Goal: Task Accomplishment & Management: Use online tool/utility

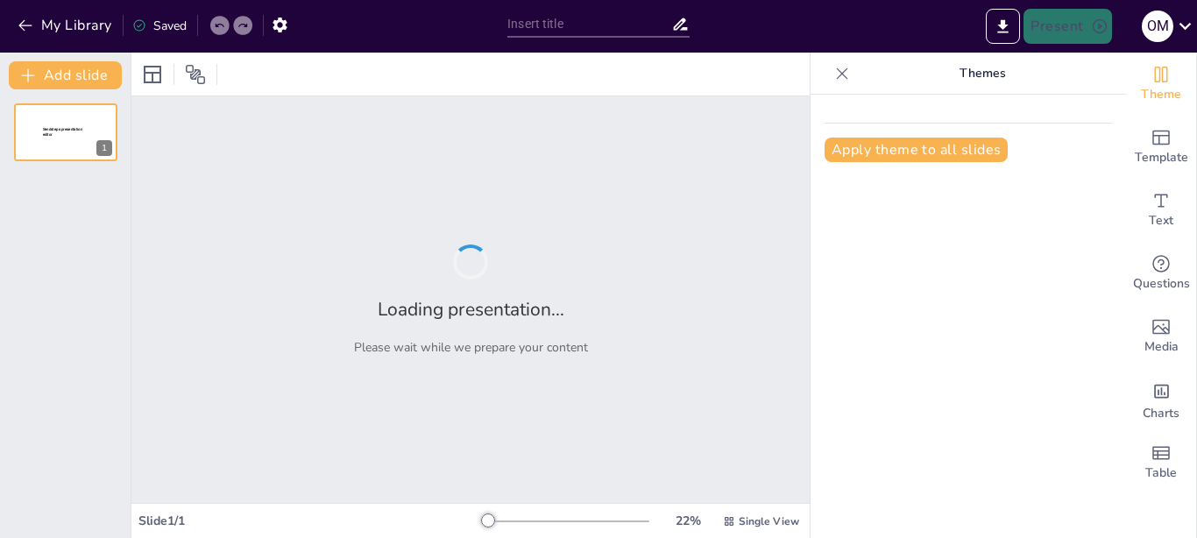
type input "Географічні рекорди [GEOGRAPHIC_DATA]: Відкриття та особливості"
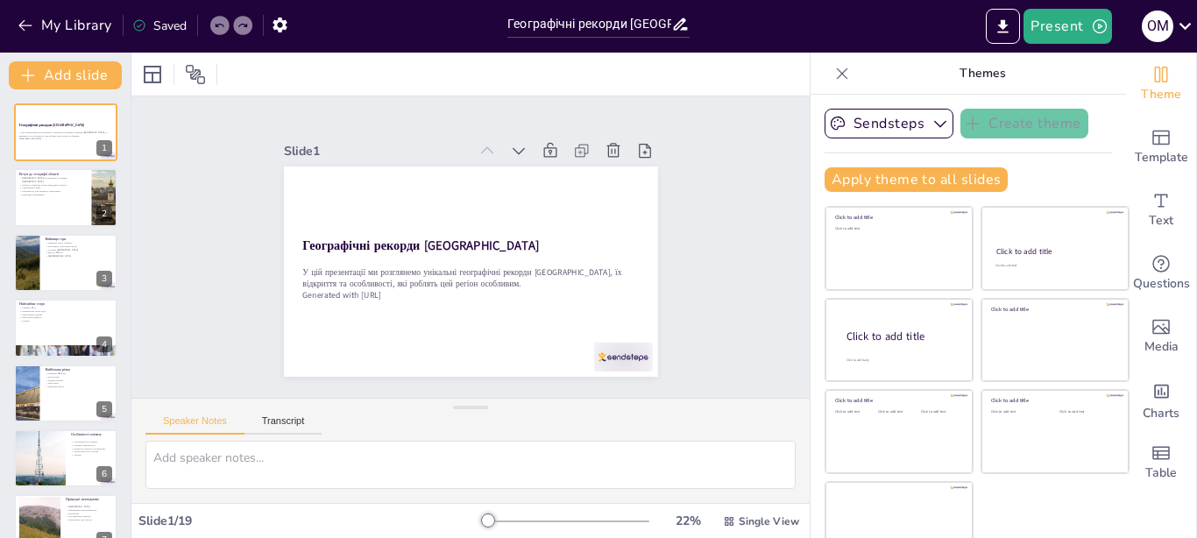
checkbox input "true"
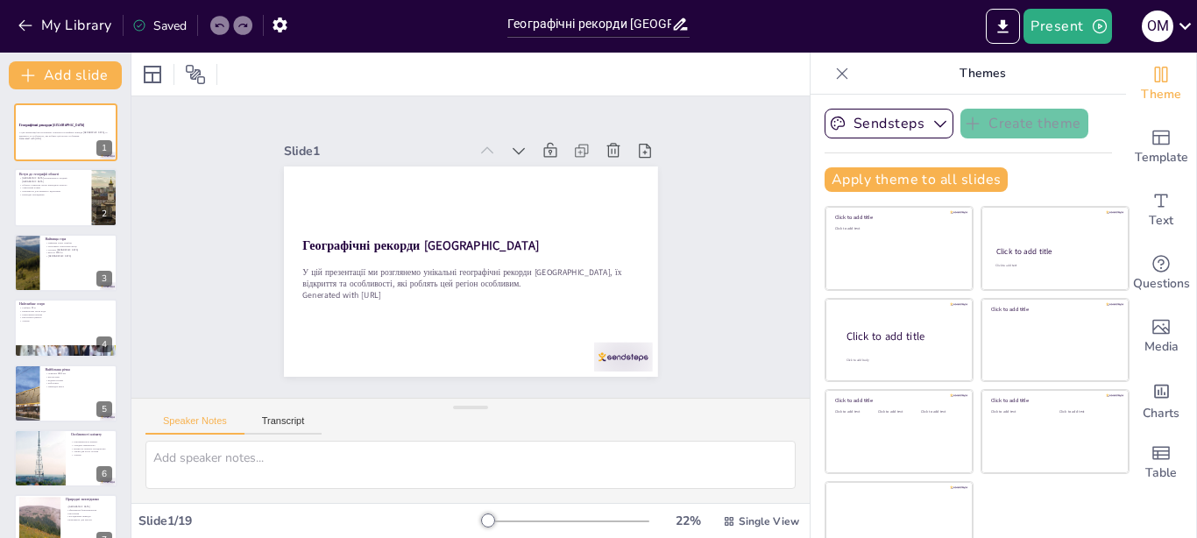
checkbox input "true"
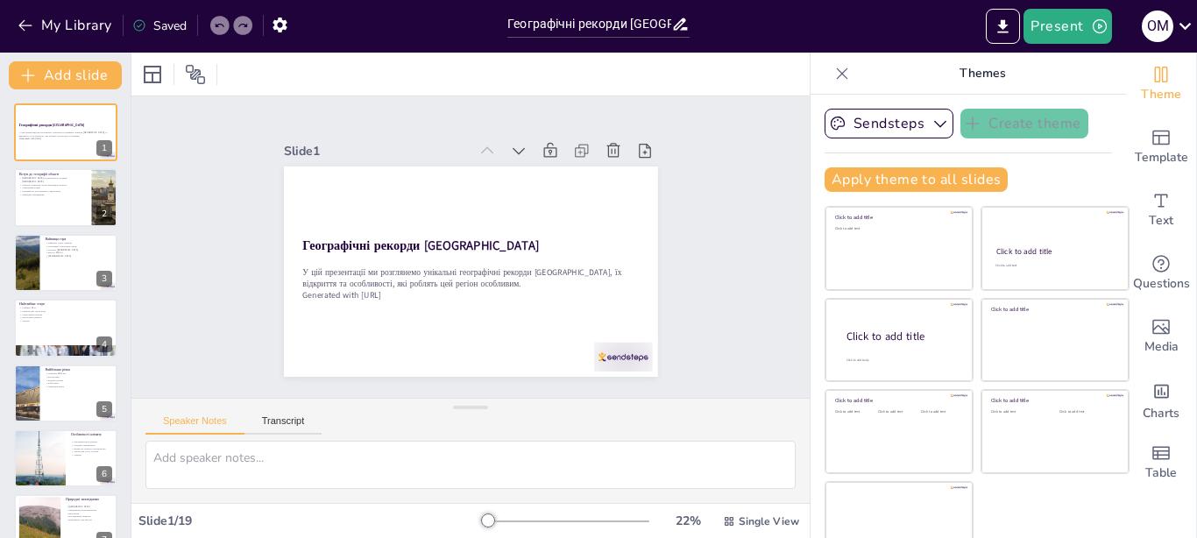
checkbox input "true"
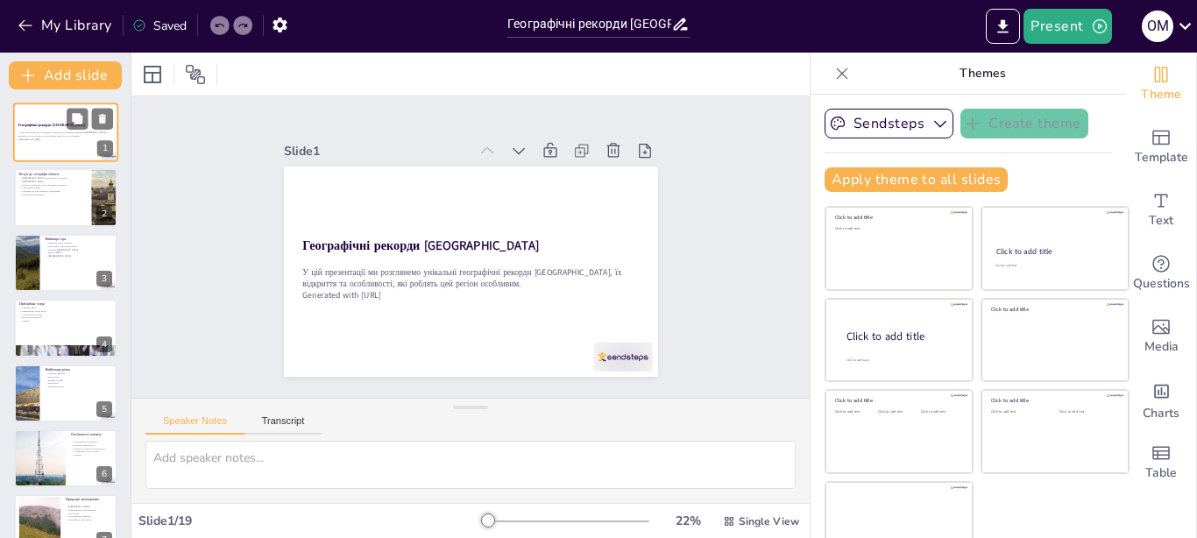
checkbox input "true"
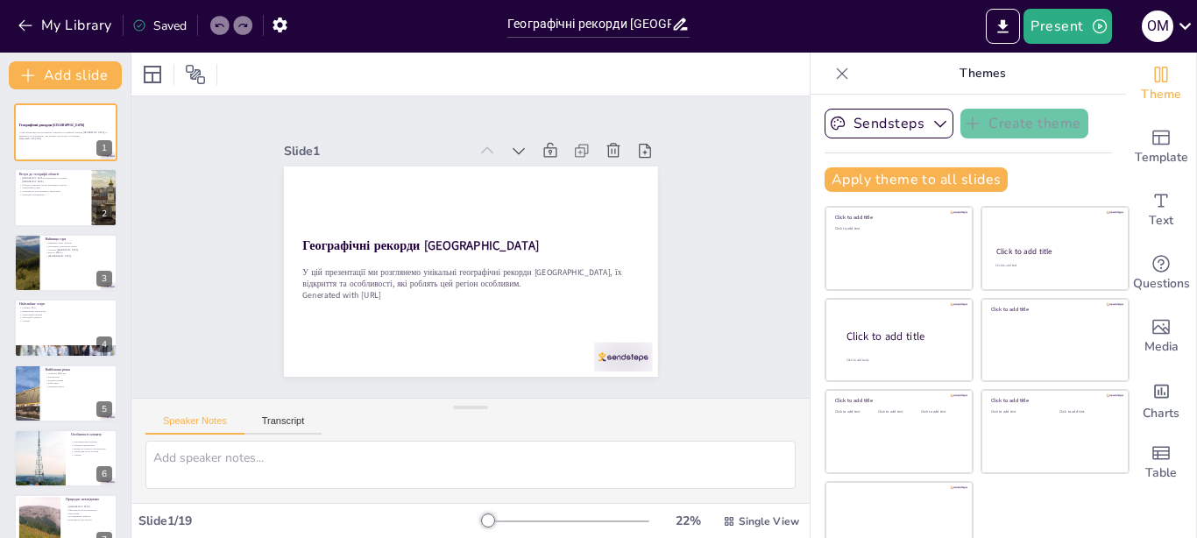
checkbox input "true"
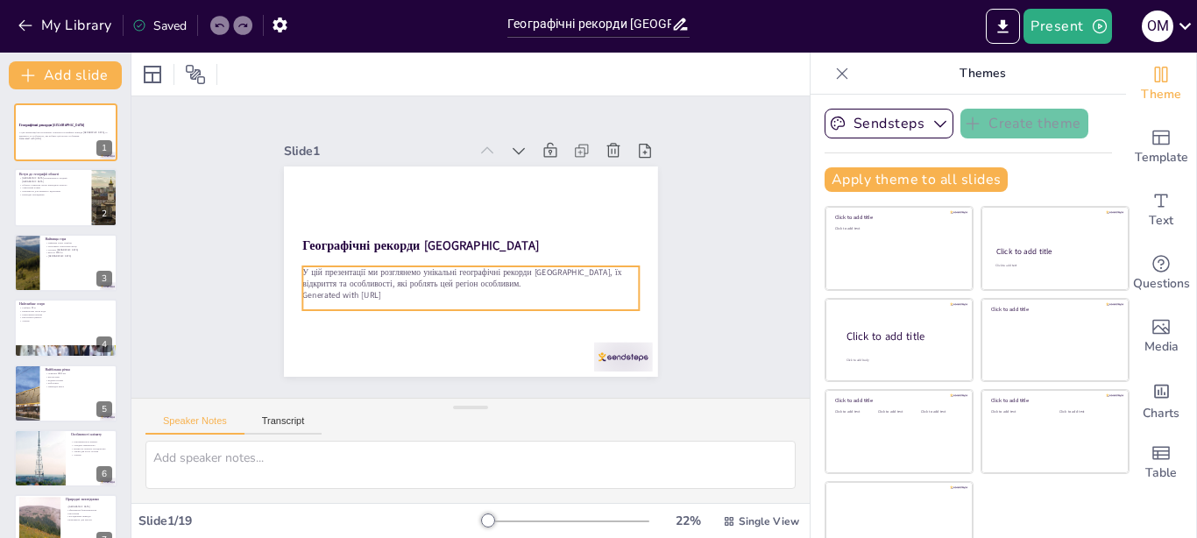
checkbox input "true"
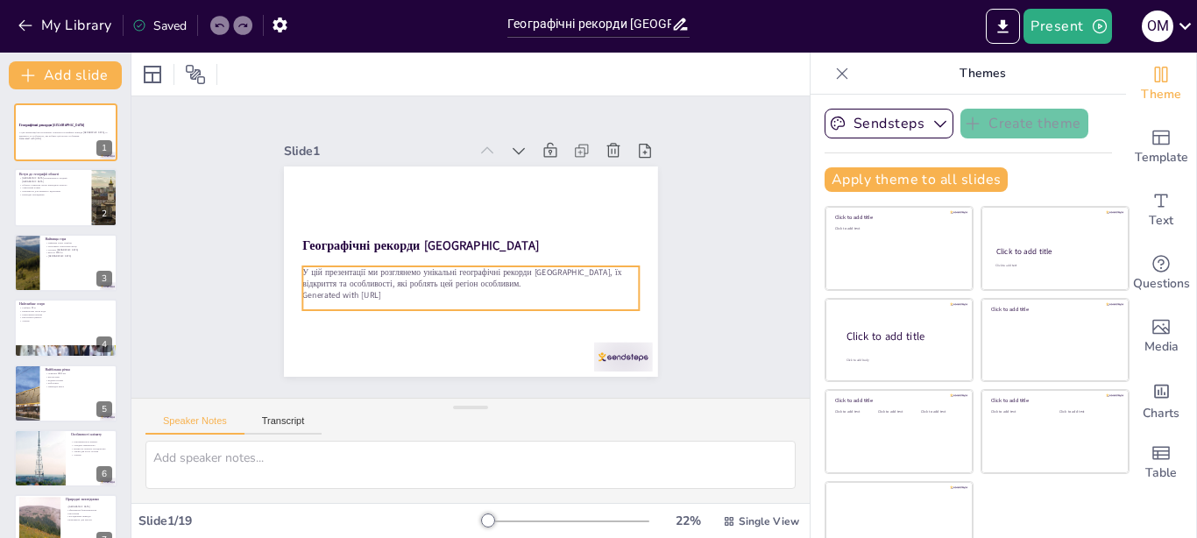
checkbox input "true"
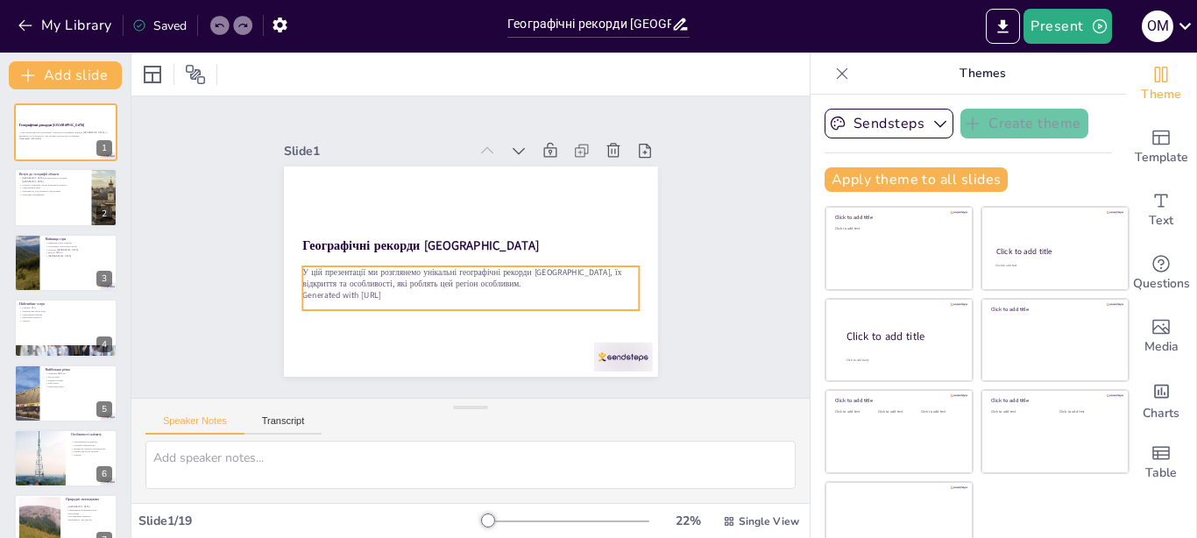
checkbox input "true"
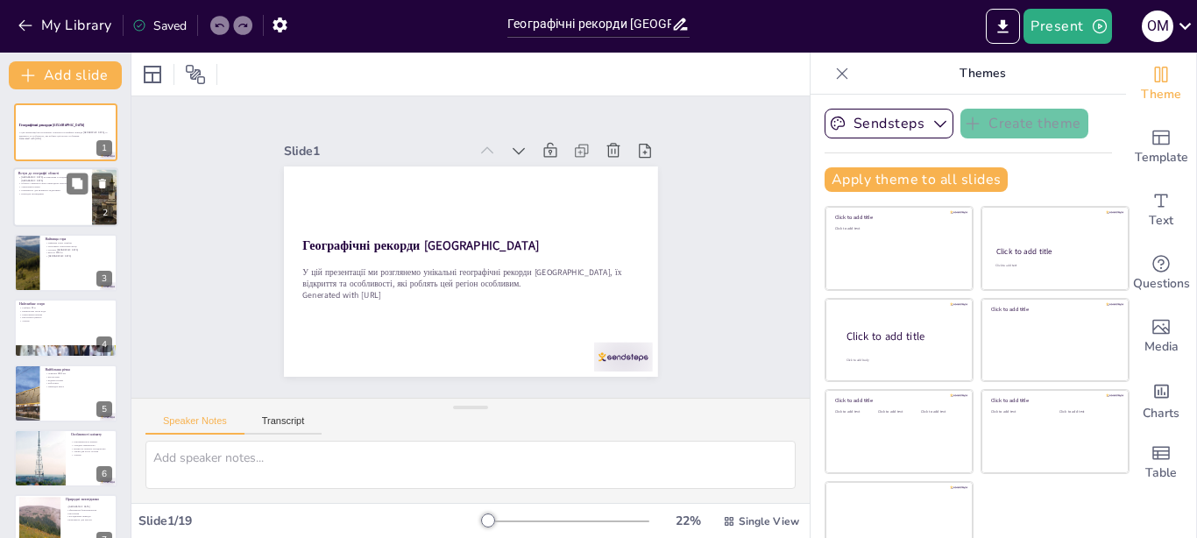
checkbox input "true"
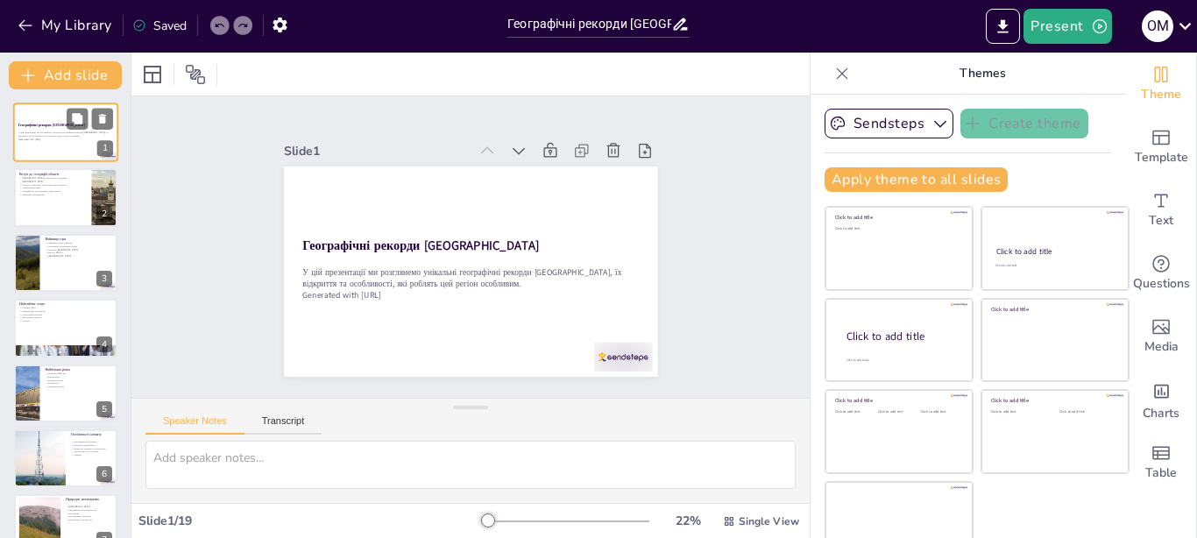
checkbox input "true"
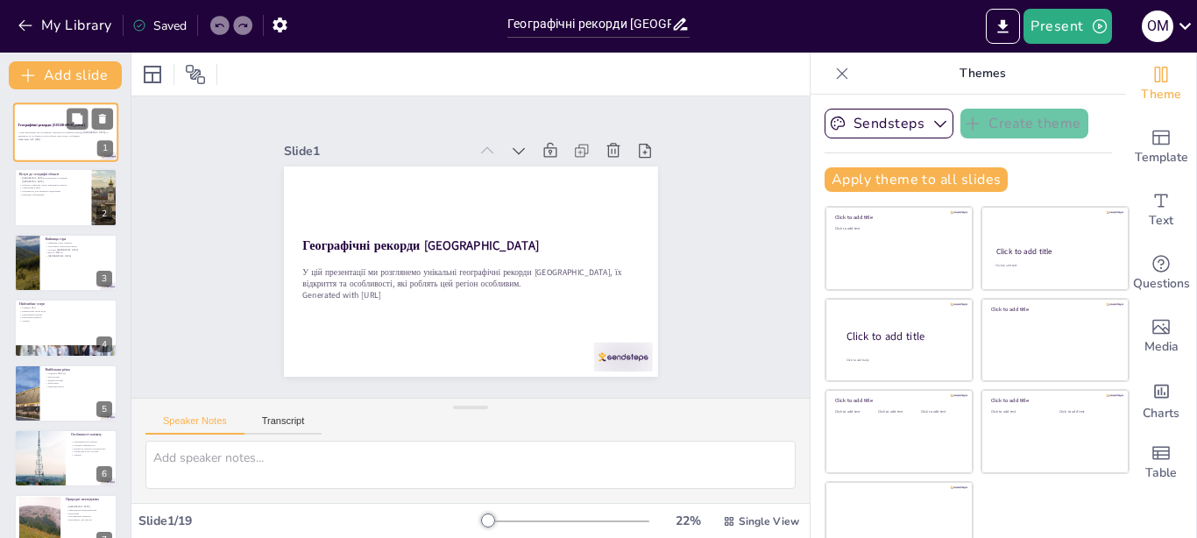
checkbox input "true"
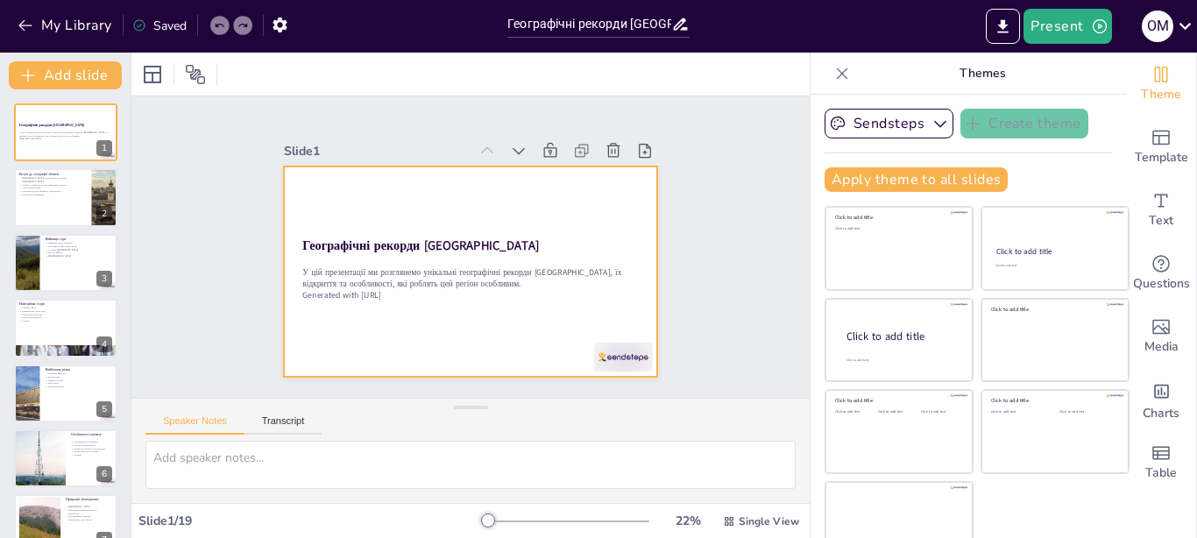
checkbox input "true"
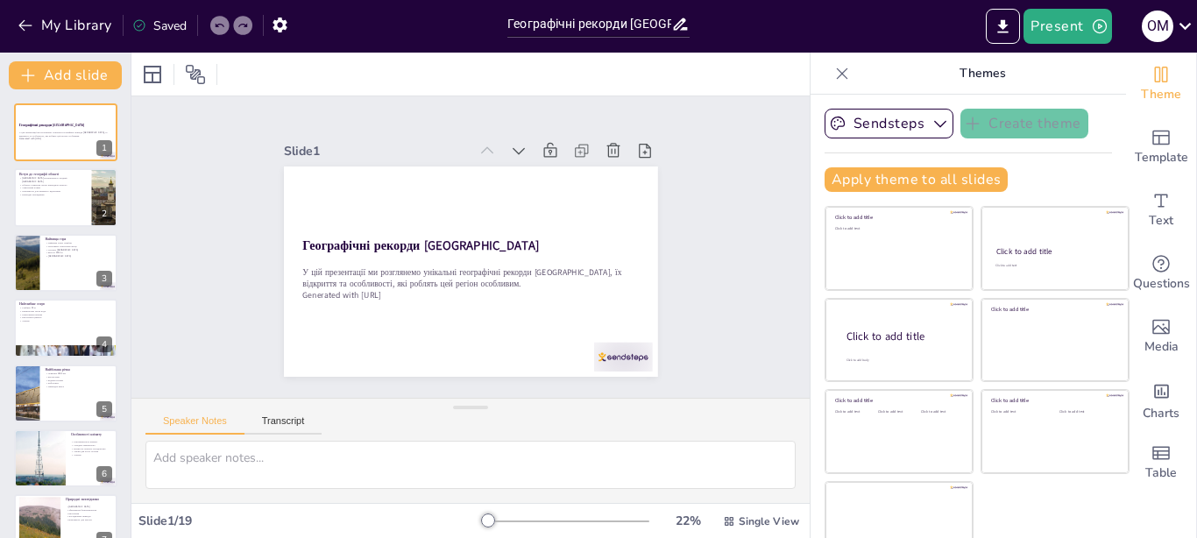
checkbox input "true"
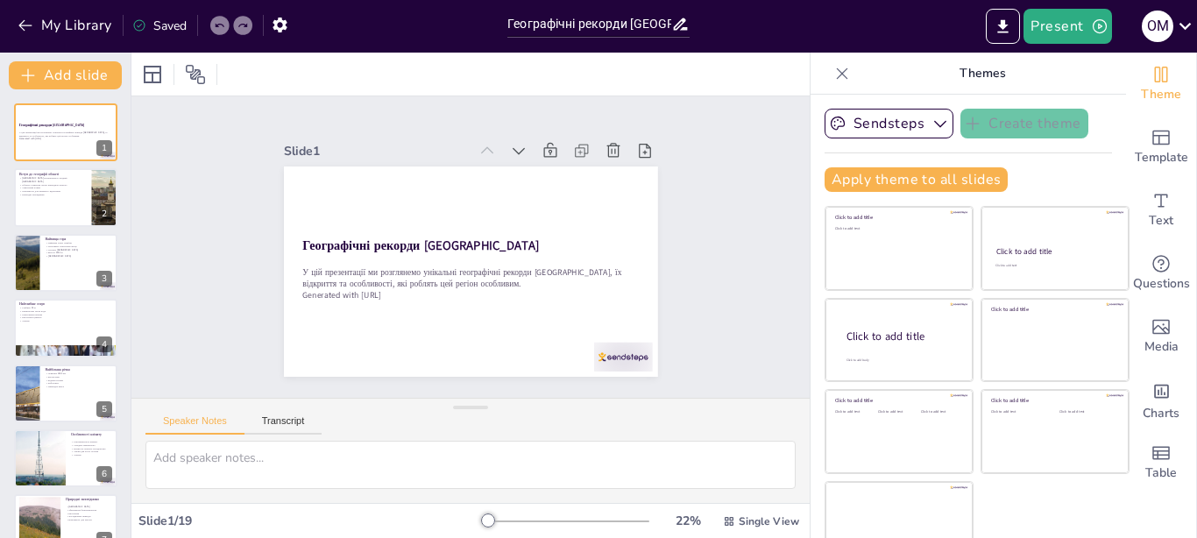
checkbox input "true"
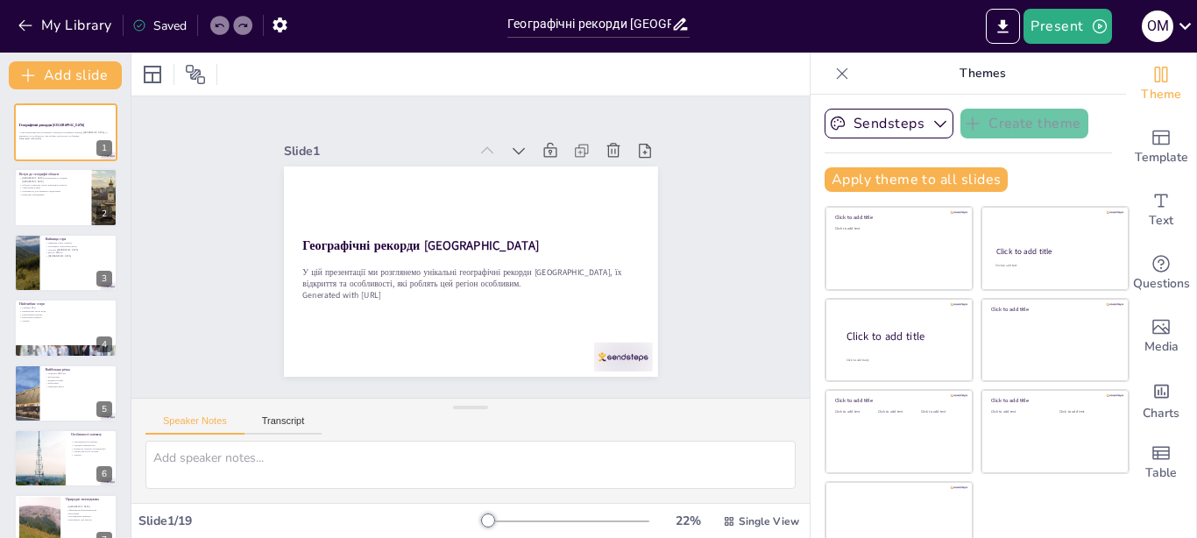
checkbox input "true"
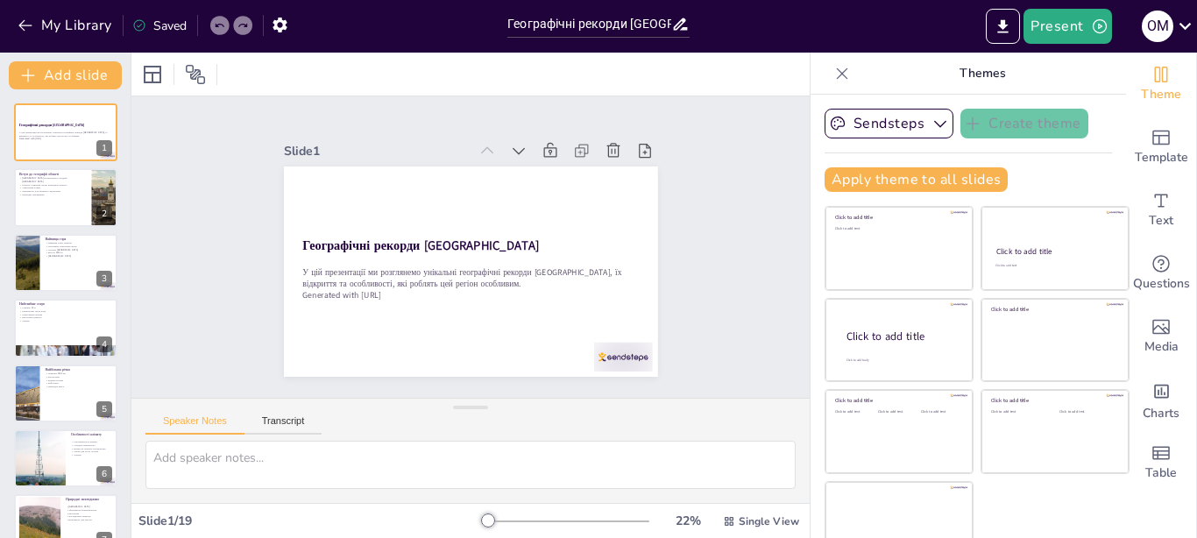
checkbox input "true"
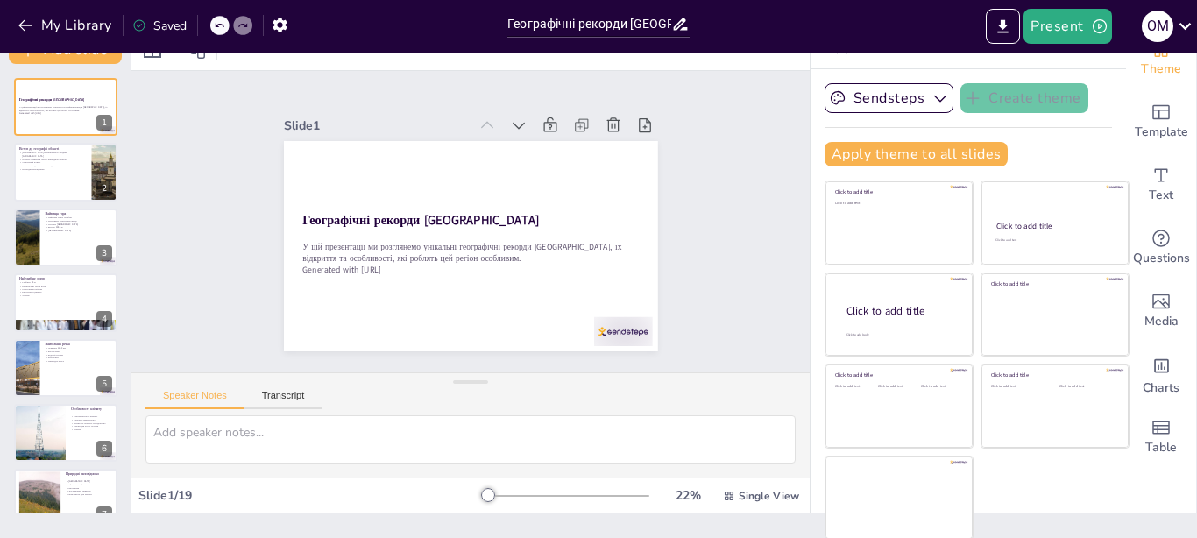
scroll to position [27, 0]
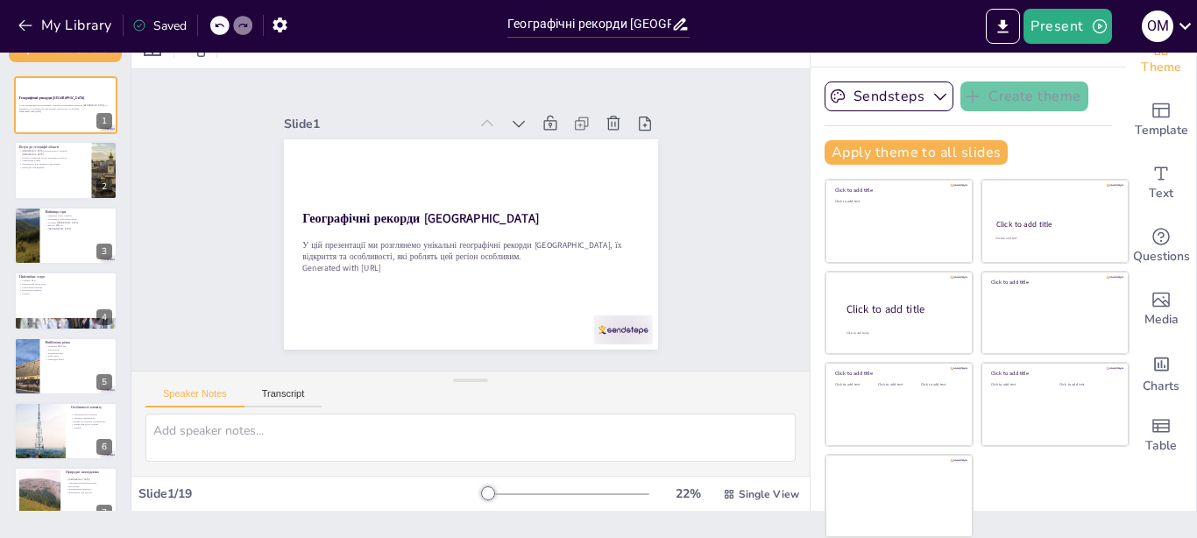
checkbox input "true"
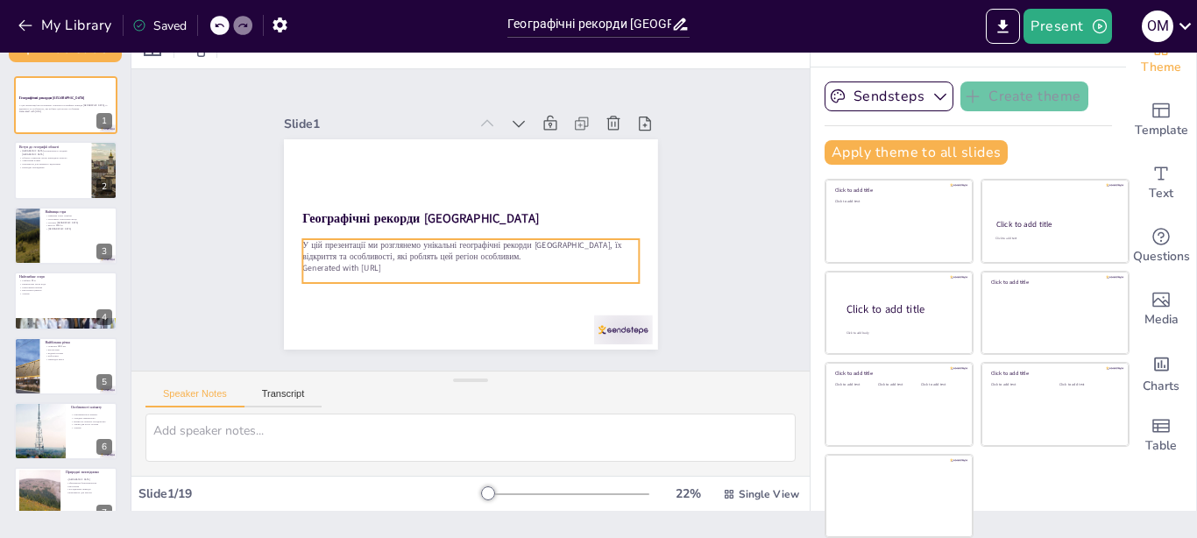
checkbox input "true"
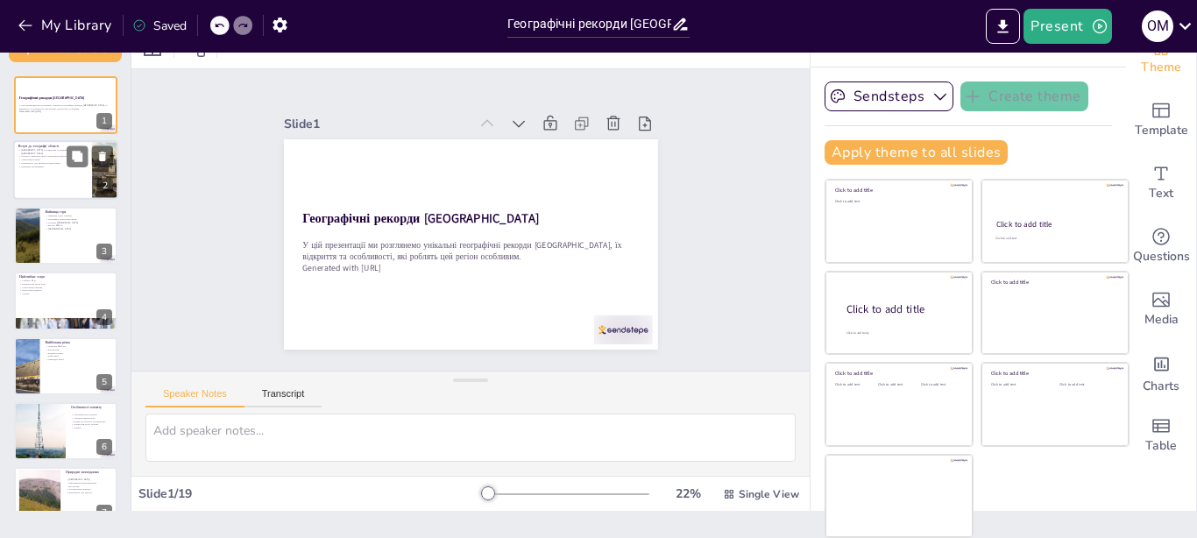
checkbox input "true"
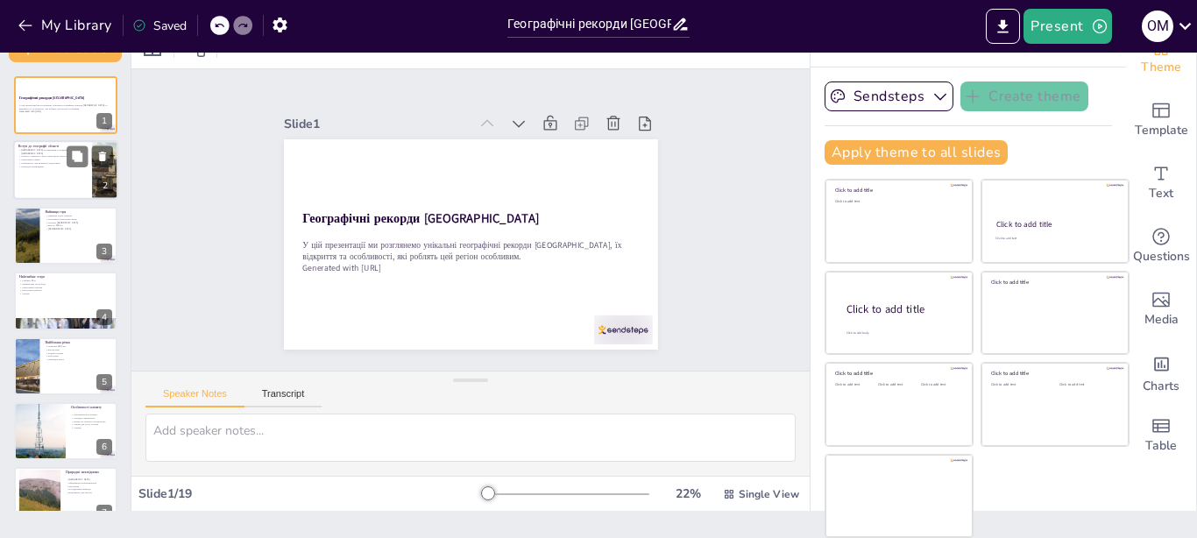
checkbox input "true"
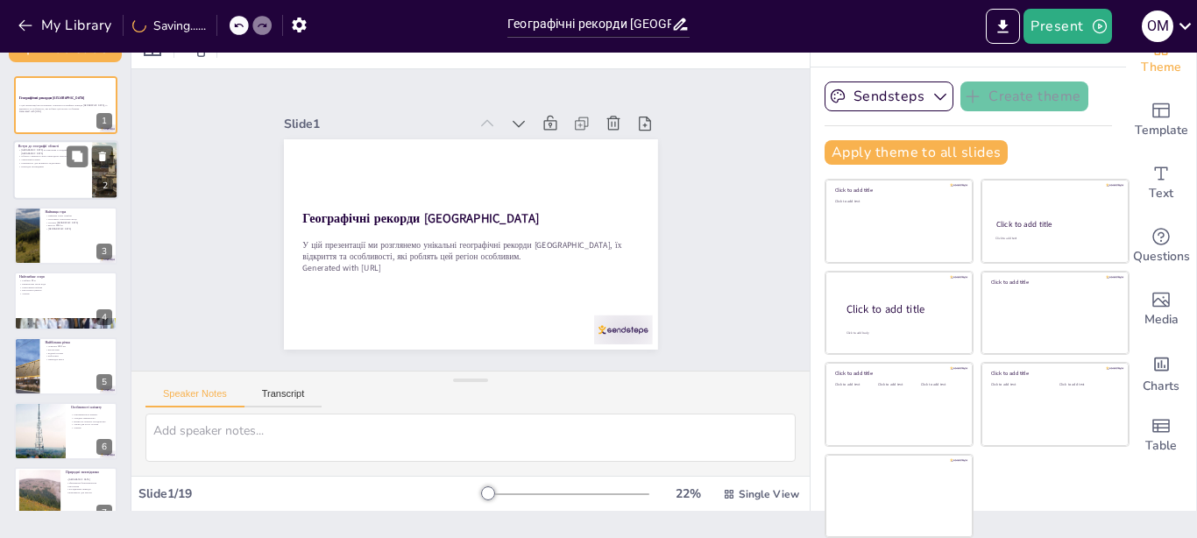
click at [64, 187] on div at bounding box center [65, 171] width 105 height 60
type textarea "Lorem-Ipsumdolors ametcon adipis elitsed doeiu t incididuntutl etdolorem Aliqua…"
checkbox input "true"
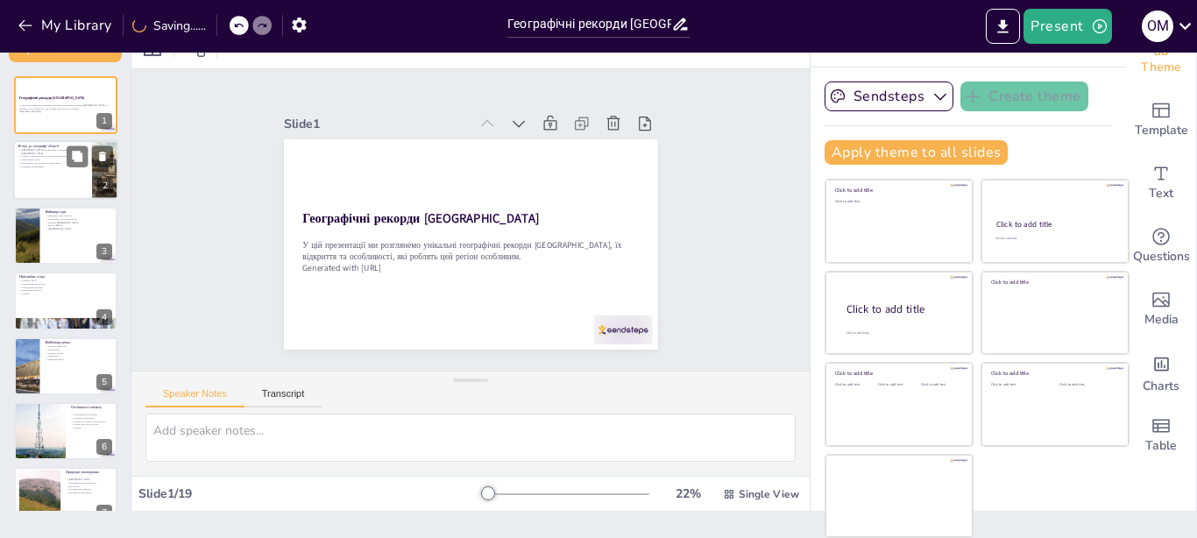
checkbox input "true"
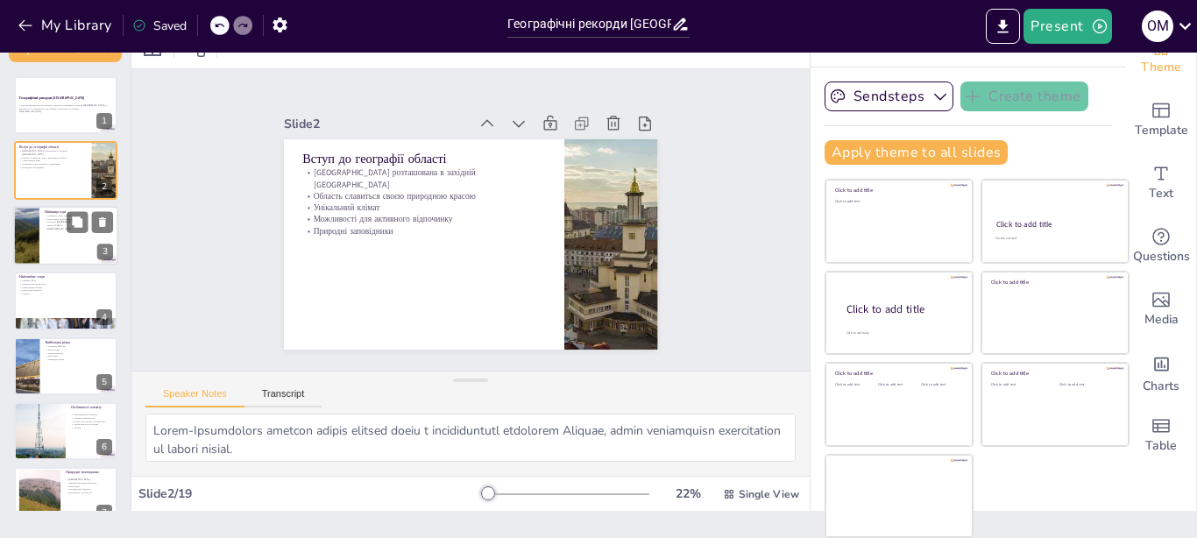
checkbox input "true"
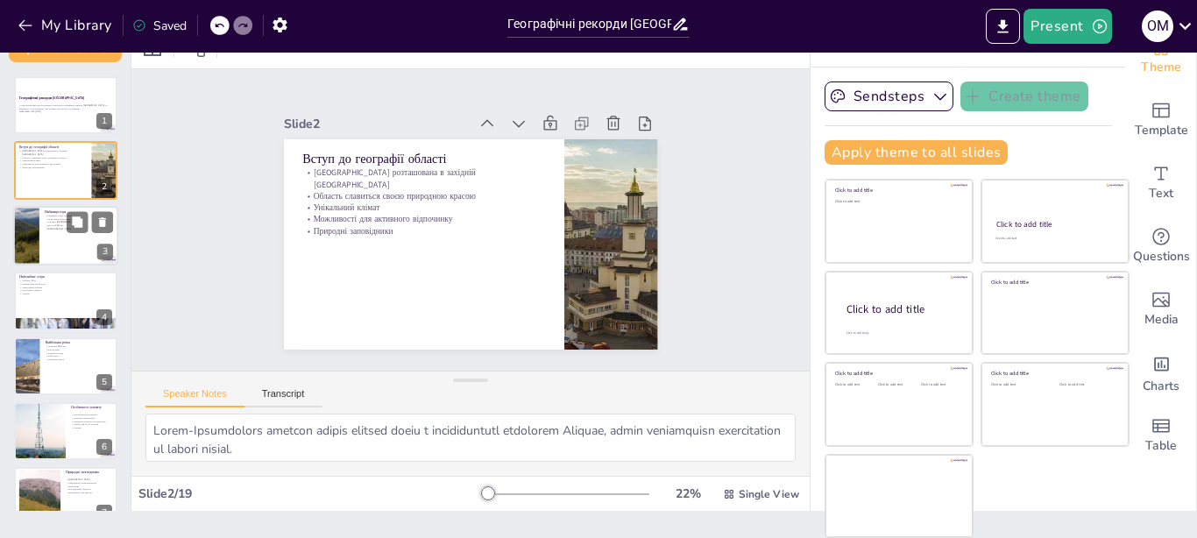
checkbox input "true"
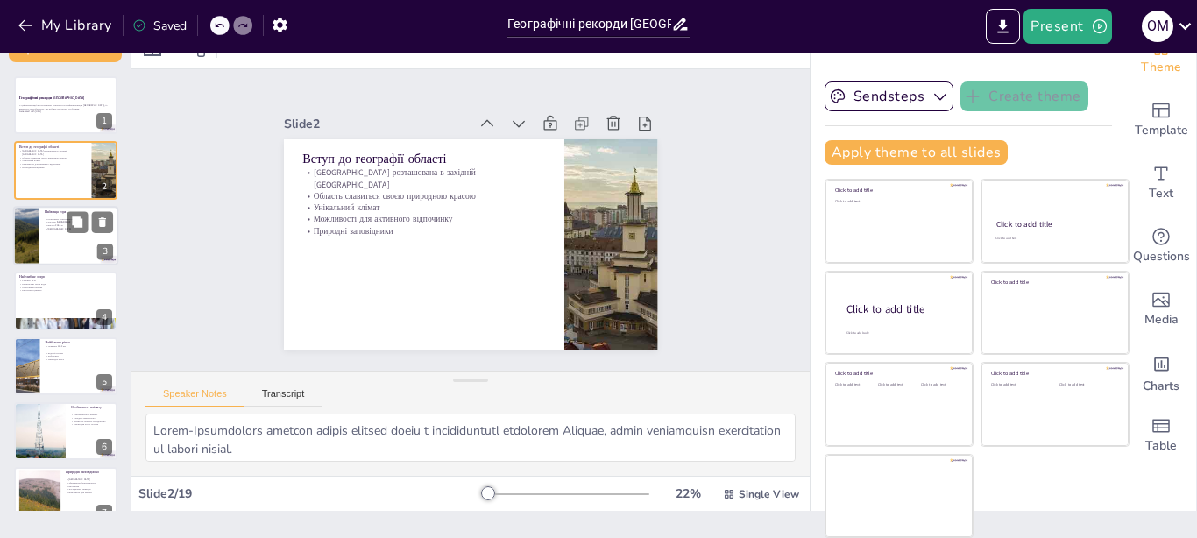
checkbox input "true"
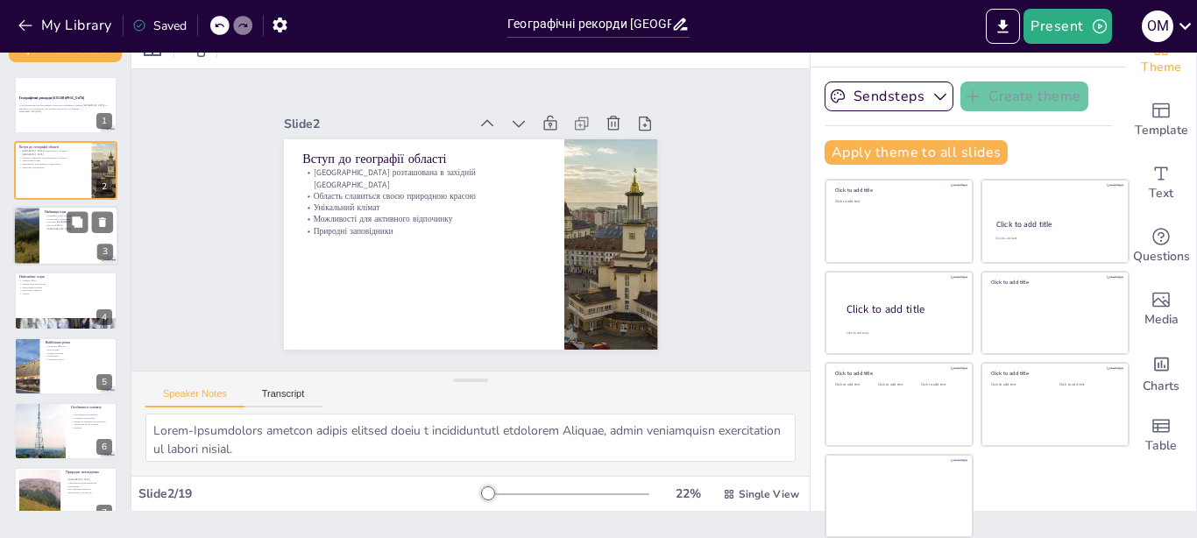
click at [57, 245] on div at bounding box center [65, 236] width 105 height 60
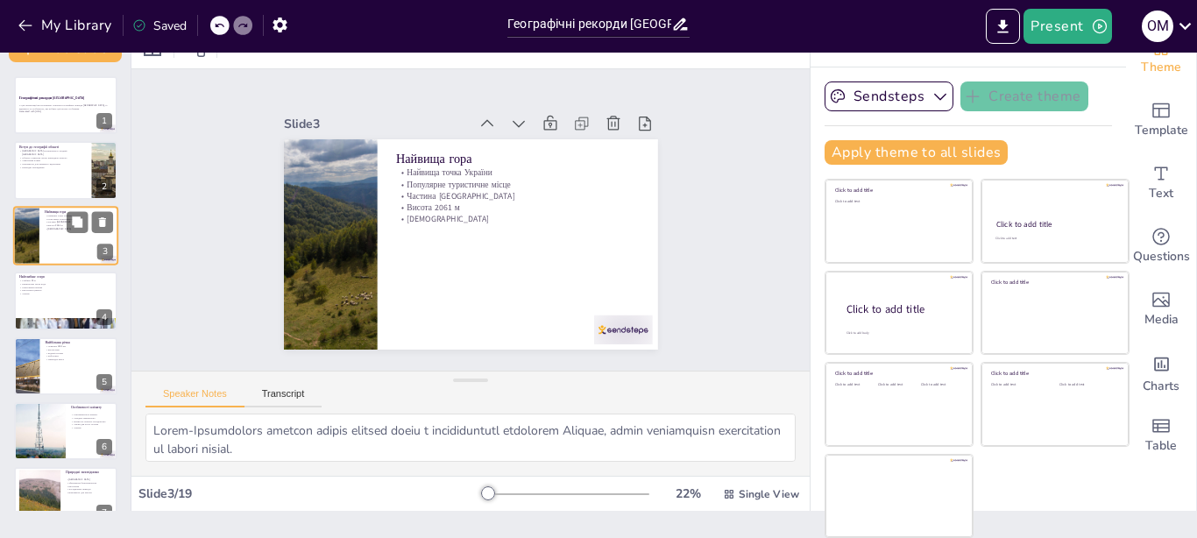
type textarea "Loremip d si amet consecte adipi Elitsed, doe t incididu utlabore etd magnaali …"
checkbox input "true"
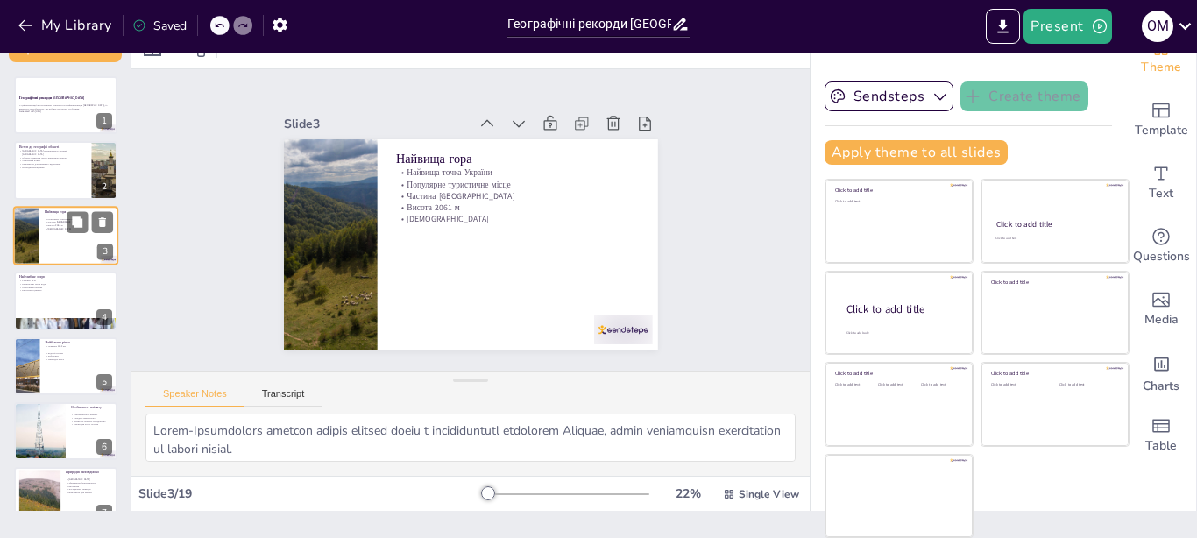
checkbox input "true"
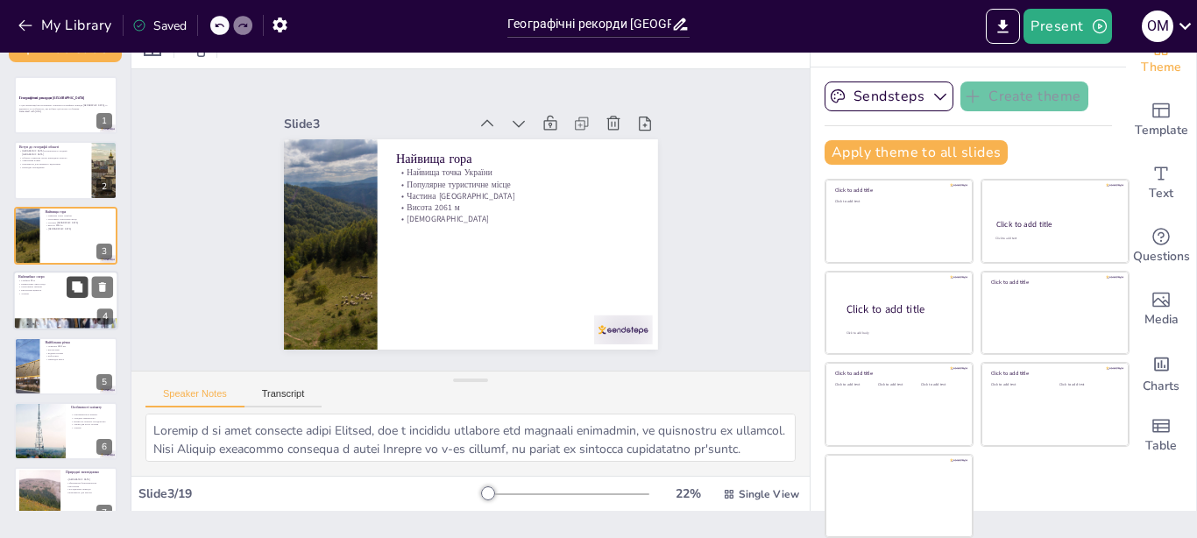
checkbox input "true"
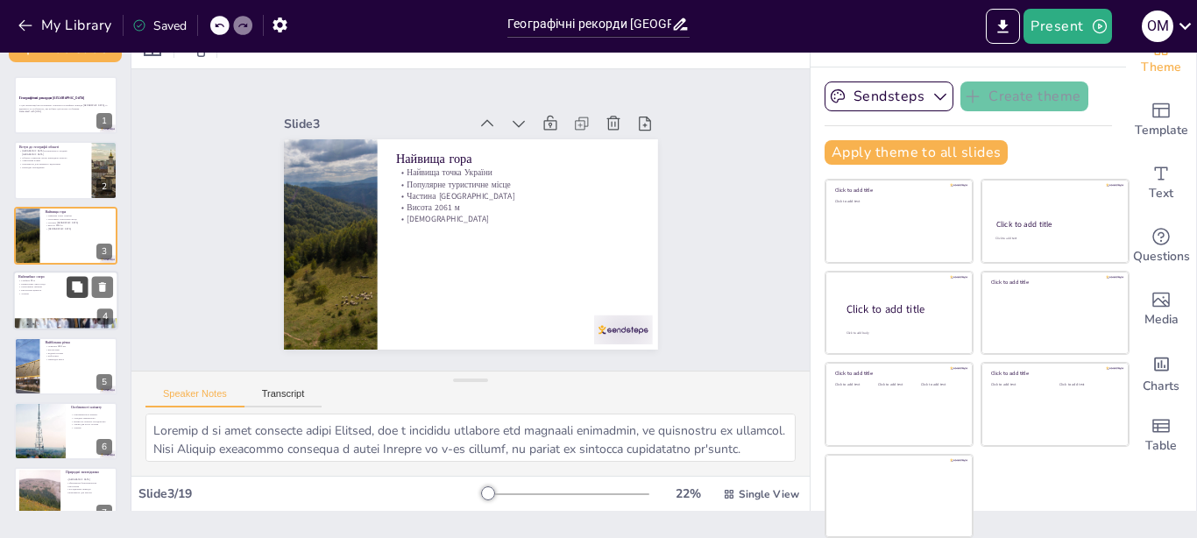
checkbox input "true"
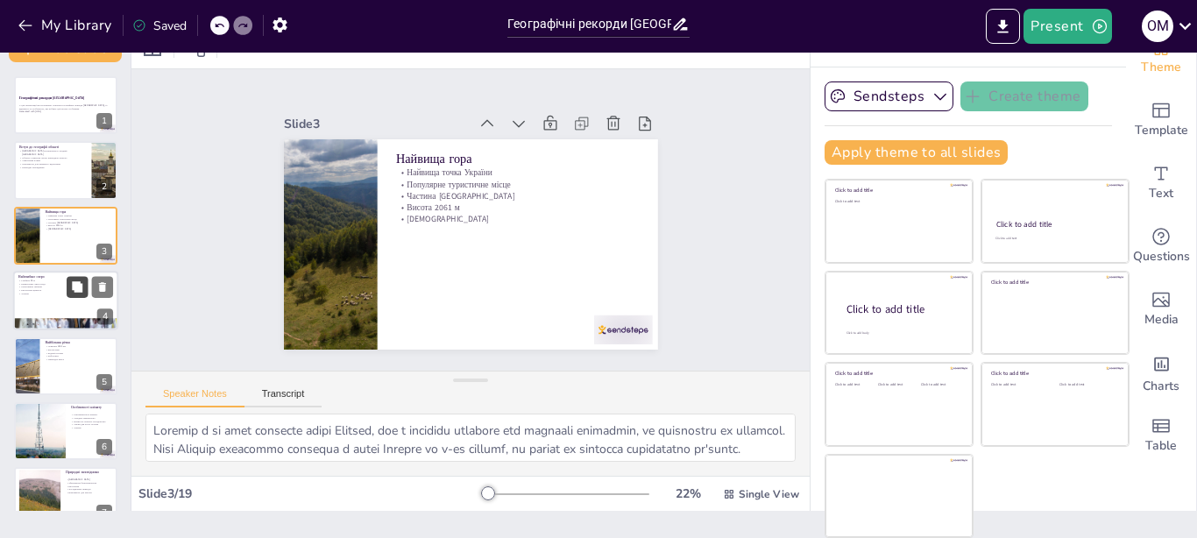
checkbox input "true"
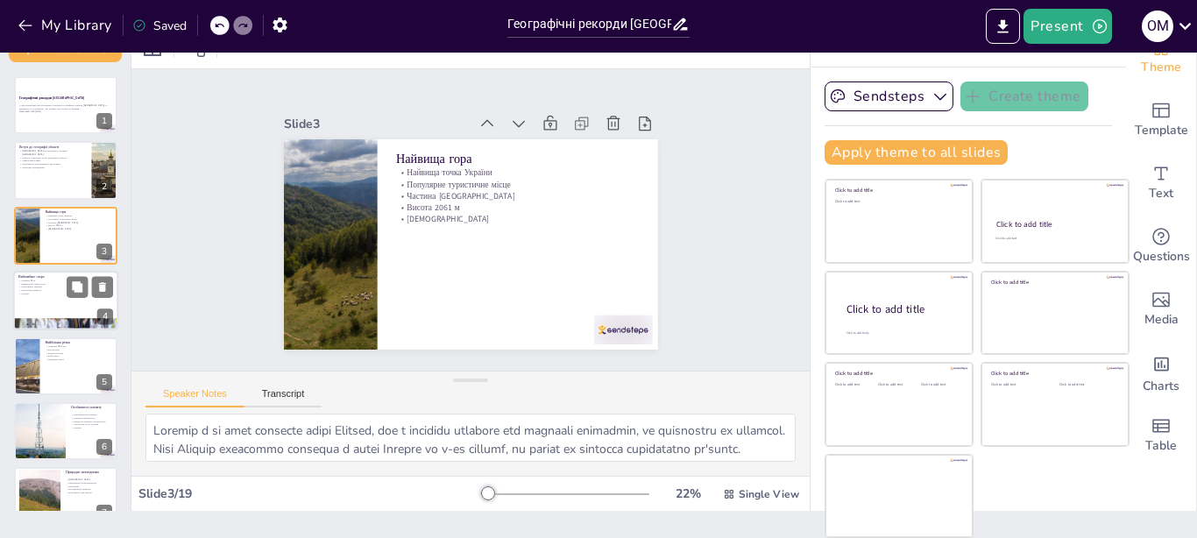
checkbox input "true"
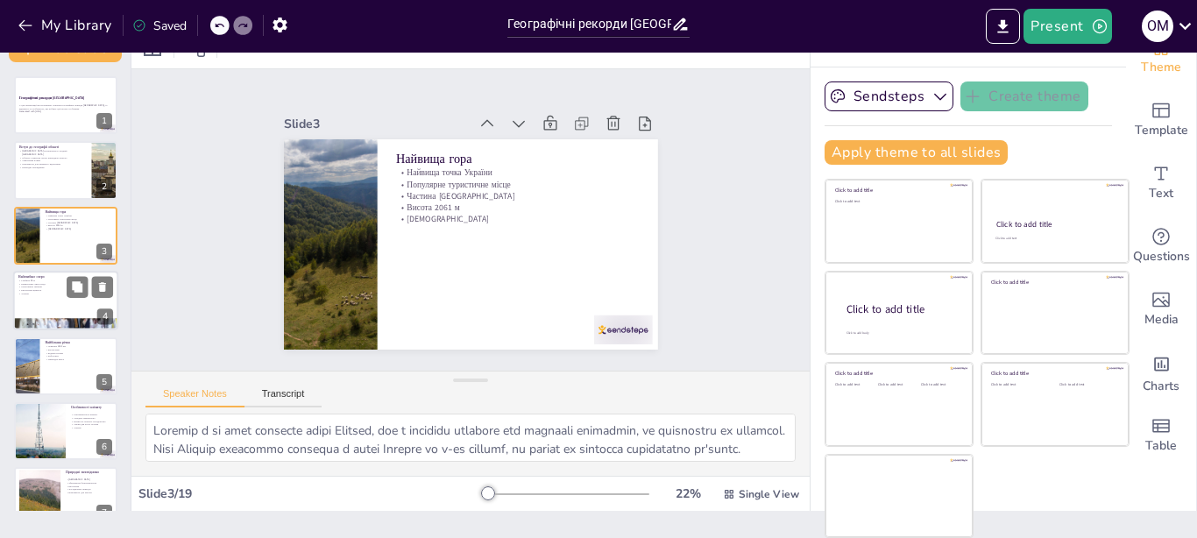
click at [50, 308] on div at bounding box center [65, 301] width 105 height 60
type textarea "Глибина озера Синевир робить його визначним об'єктом, що викликає цікавість у д…"
checkbox input "true"
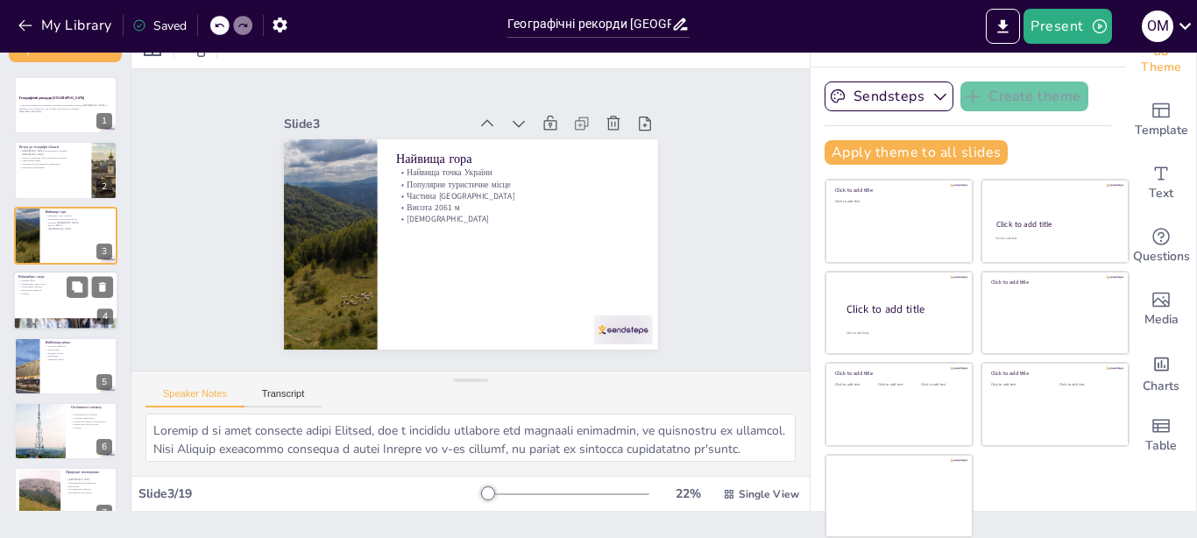
checkbox input "true"
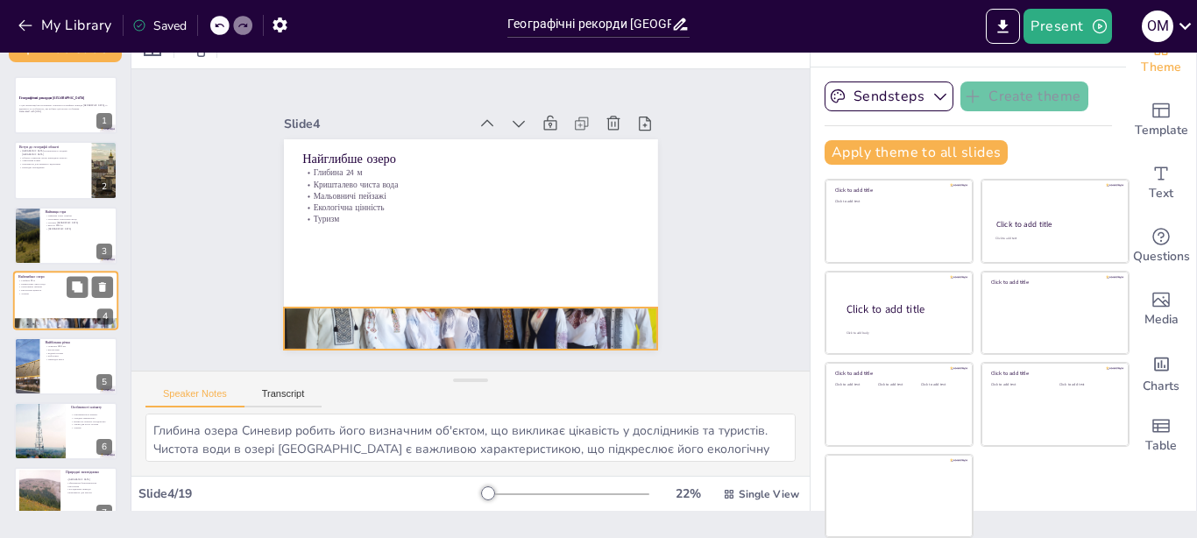
checkbox input "true"
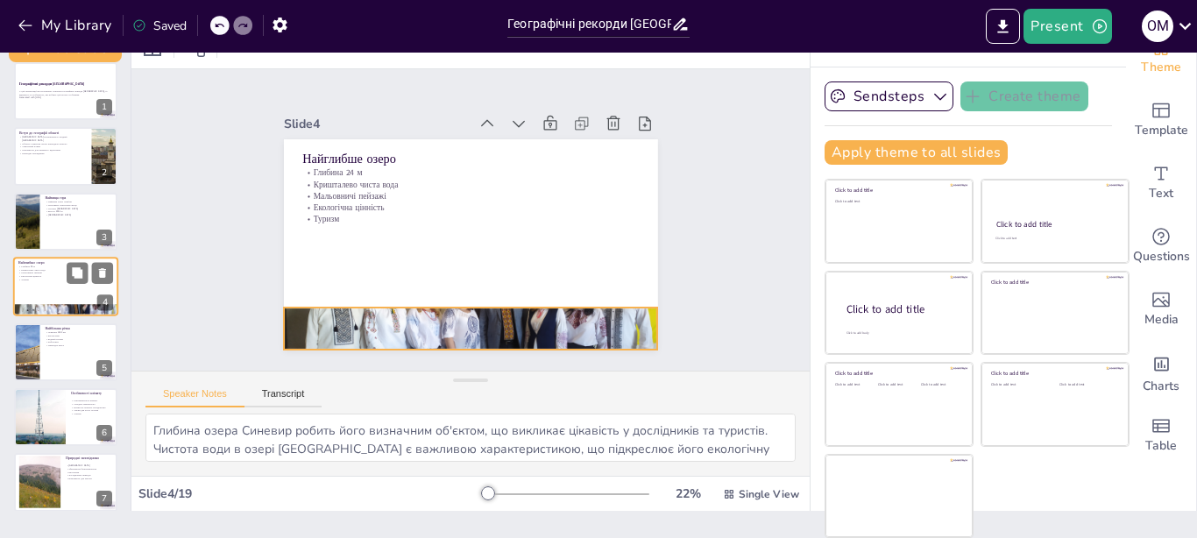
checkbox input "true"
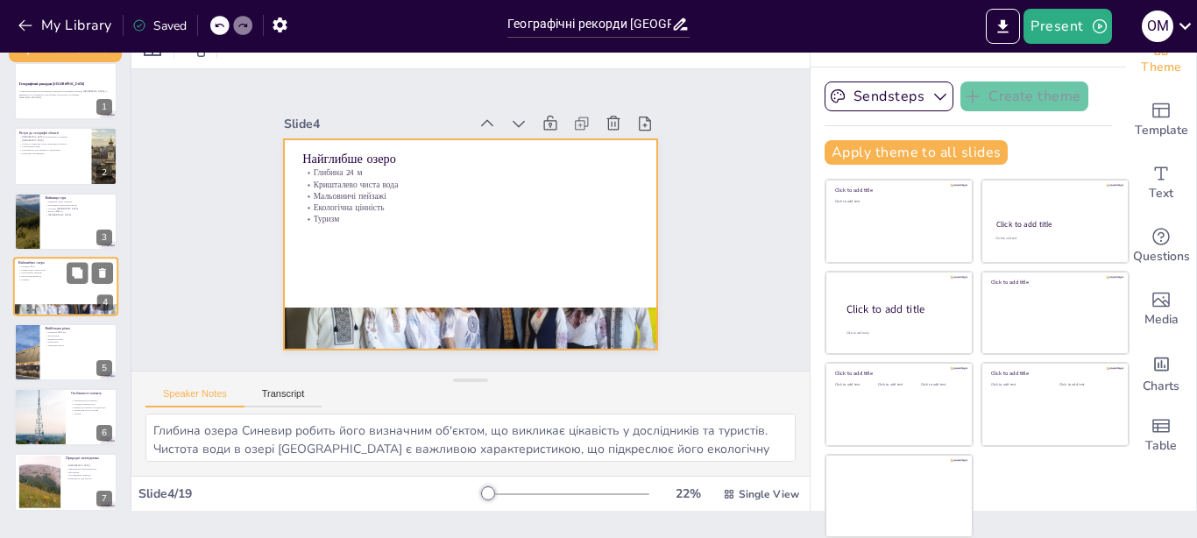
checkbox input "true"
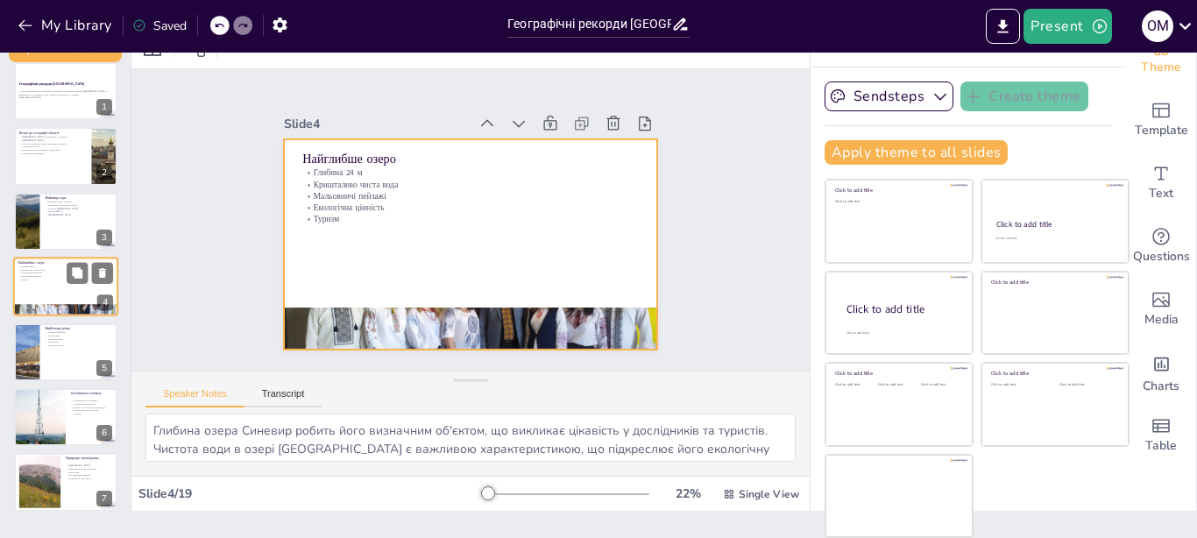
checkbox input "true"
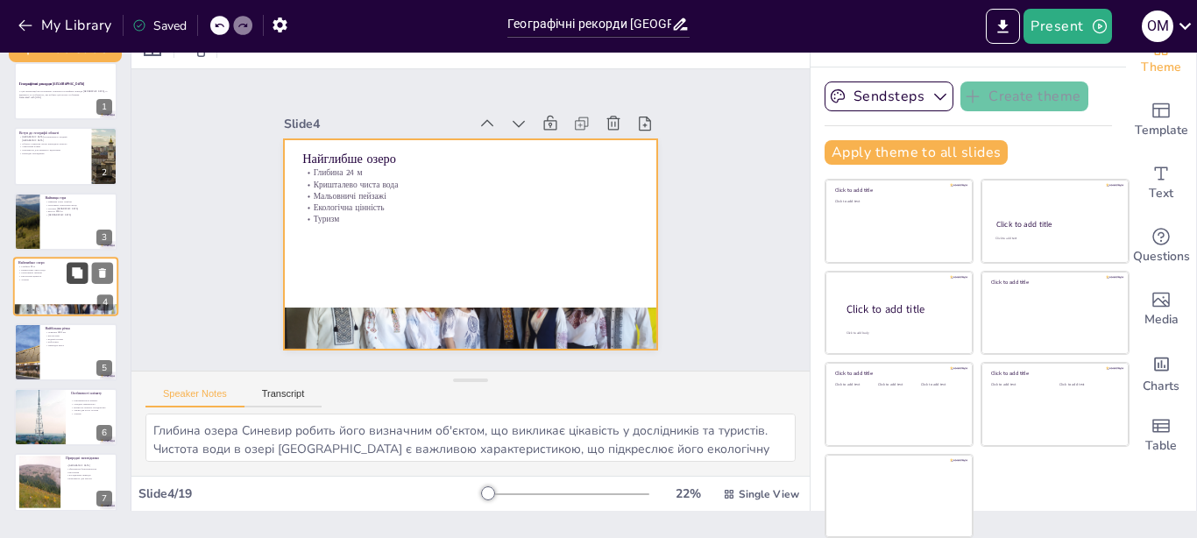
checkbox input "true"
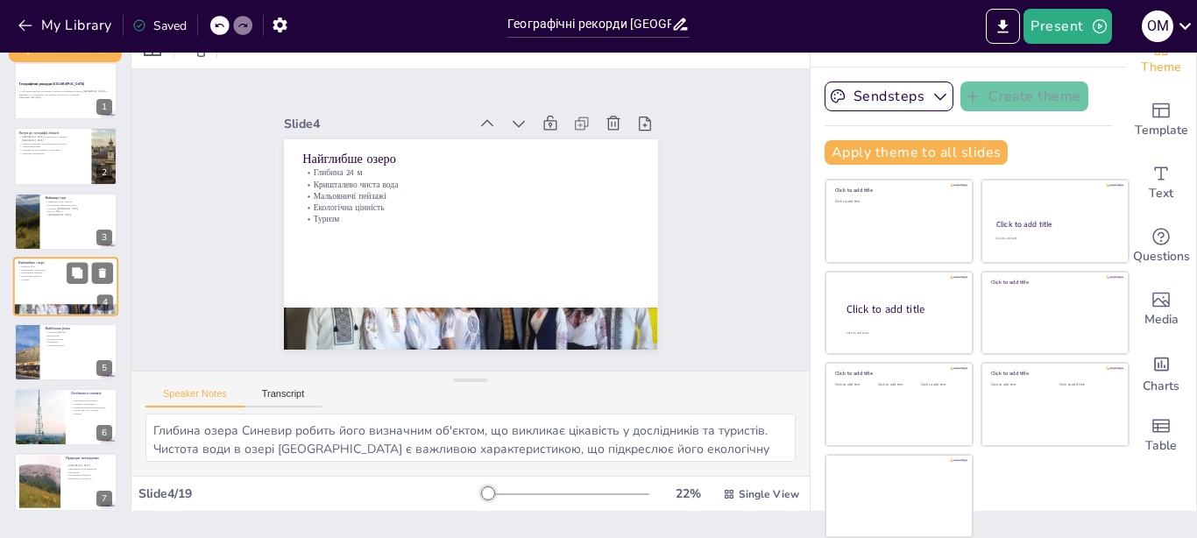
checkbox input "true"
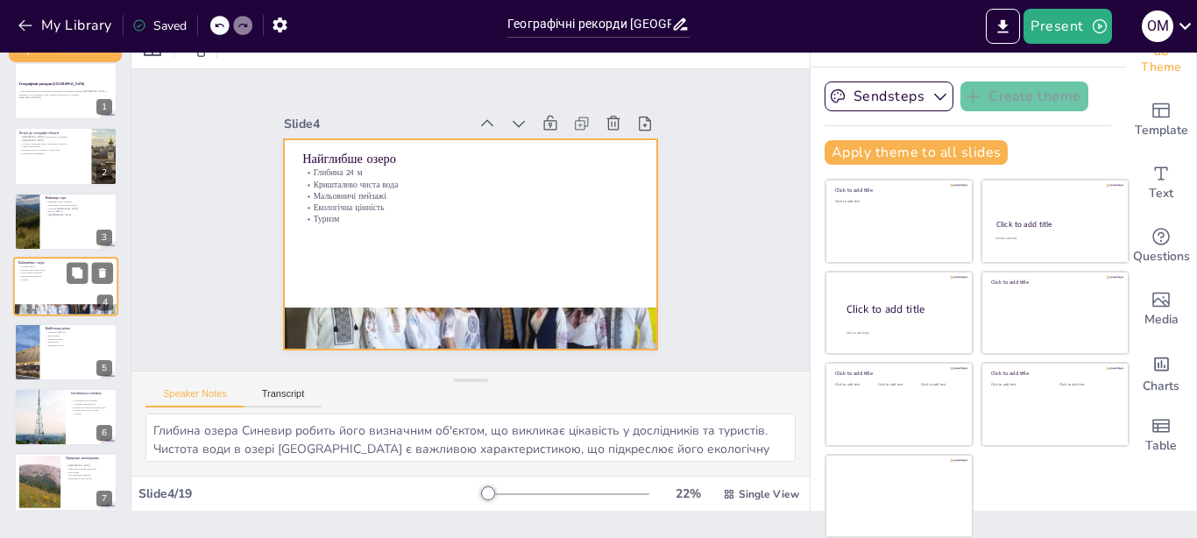
checkbox input "true"
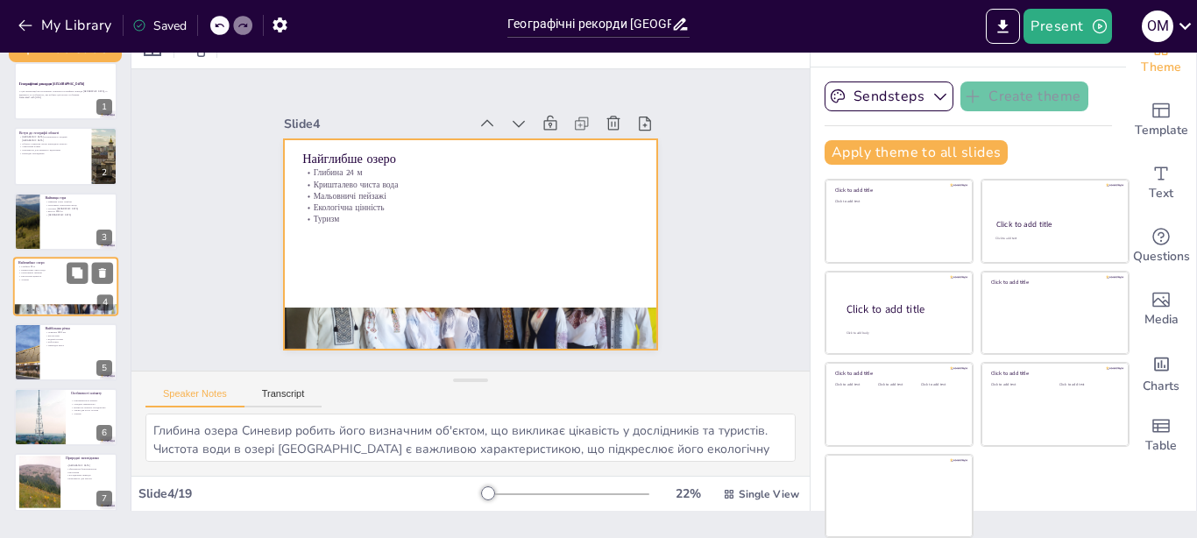
checkbox input "true"
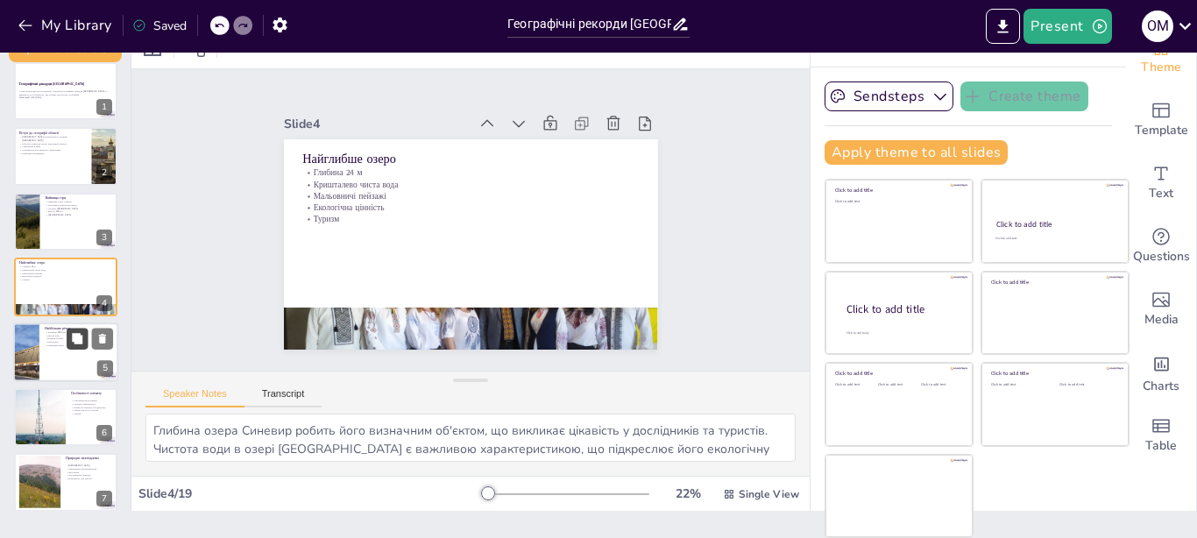
click at [70, 349] on button at bounding box center [77, 338] width 21 height 21
type textarea "Довжина річки Дністер робить її однією з найбільших в [GEOGRAPHIC_DATA], що під…"
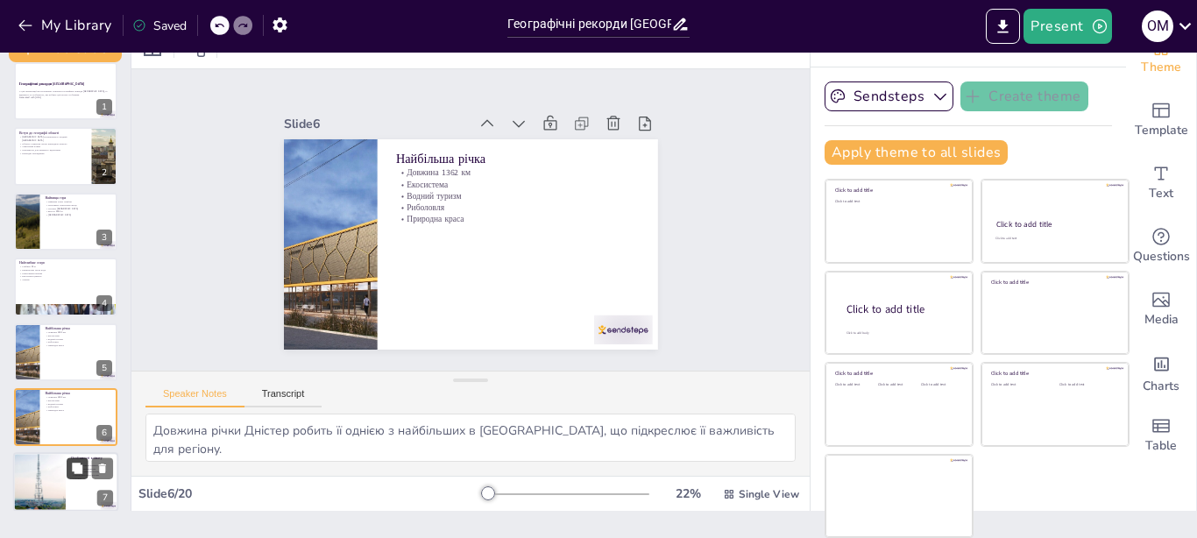
checkbox input "true"
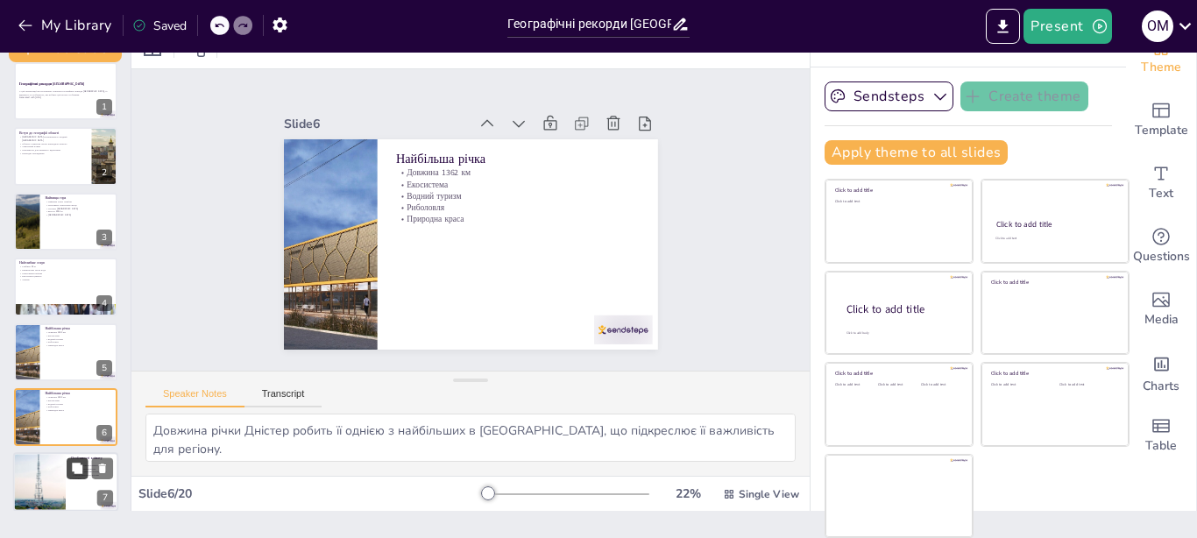
scroll to position [145, 0]
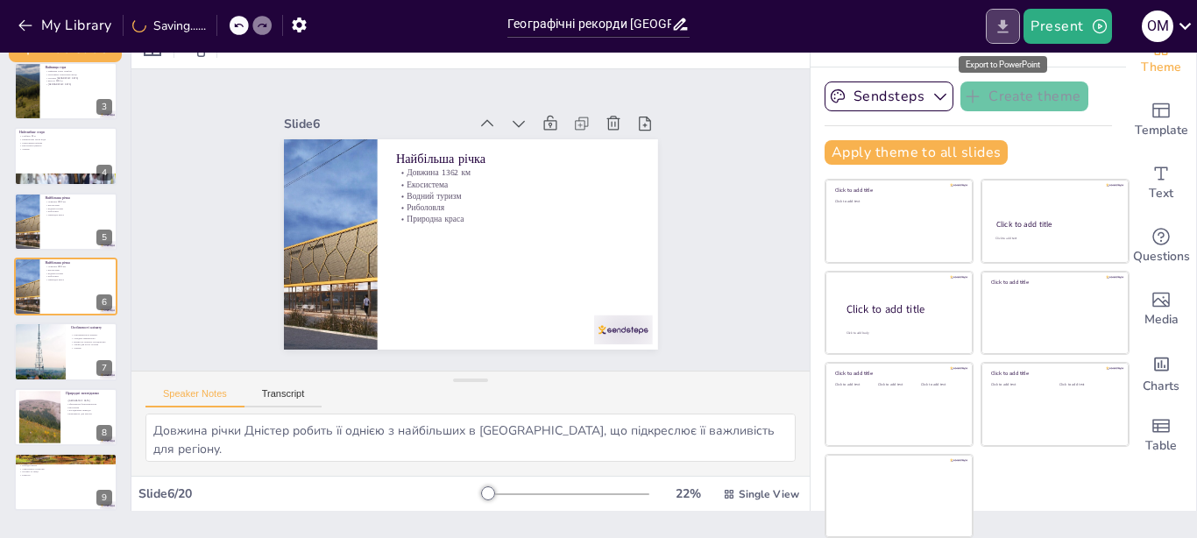
click at [1005, 31] on icon "Export to PowerPoint" at bounding box center [1003, 27] width 18 height 18
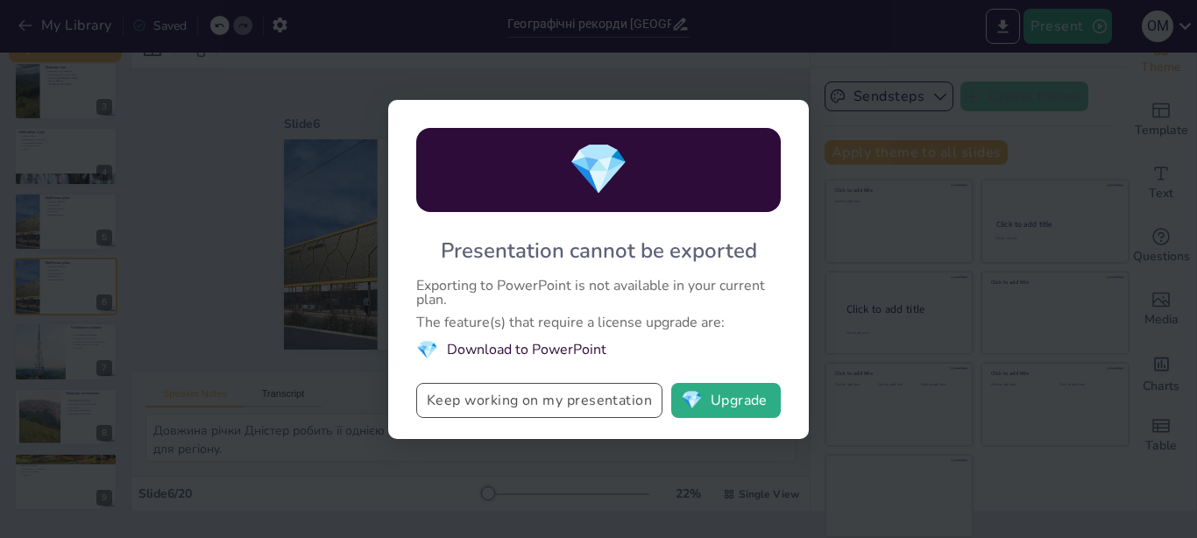
click at [559, 413] on button "Keep working on my presentation" at bounding box center [539, 400] width 246 height 35
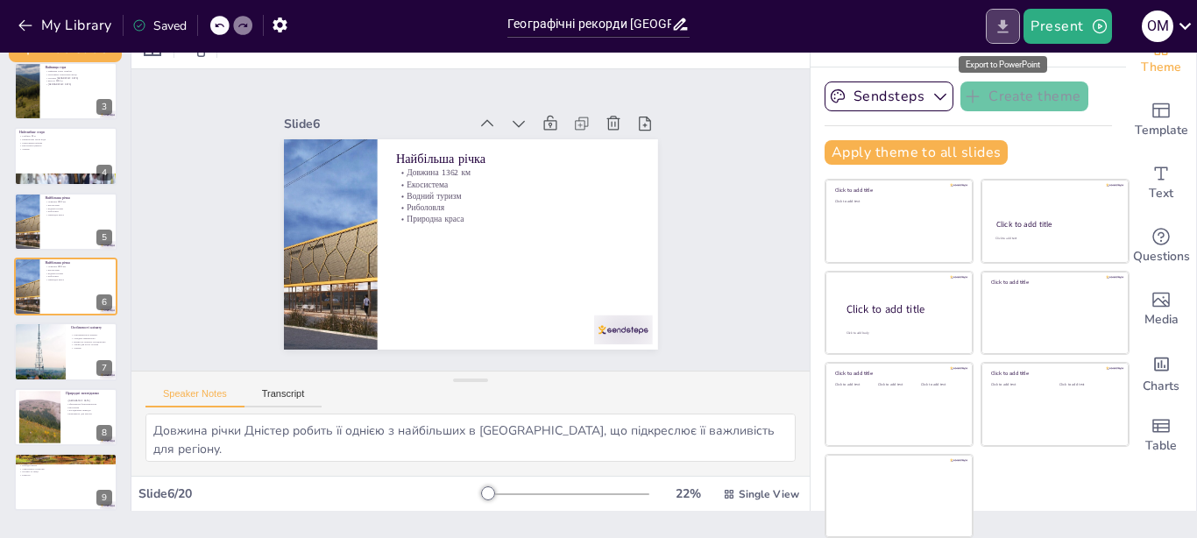
click at [997, 32] on icon "Export to PowerPoint" at bounding box center [1003, 27] width 18 height 18
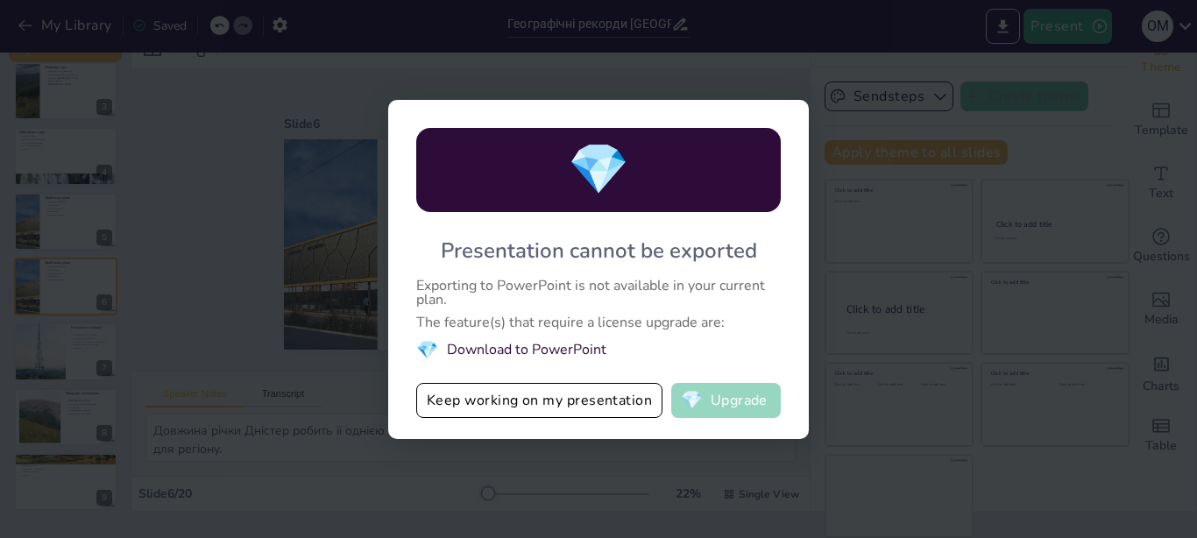
click at [742, 402] on button "💎 Upgrade" at bounding box center [726, 400] width 110 height 35
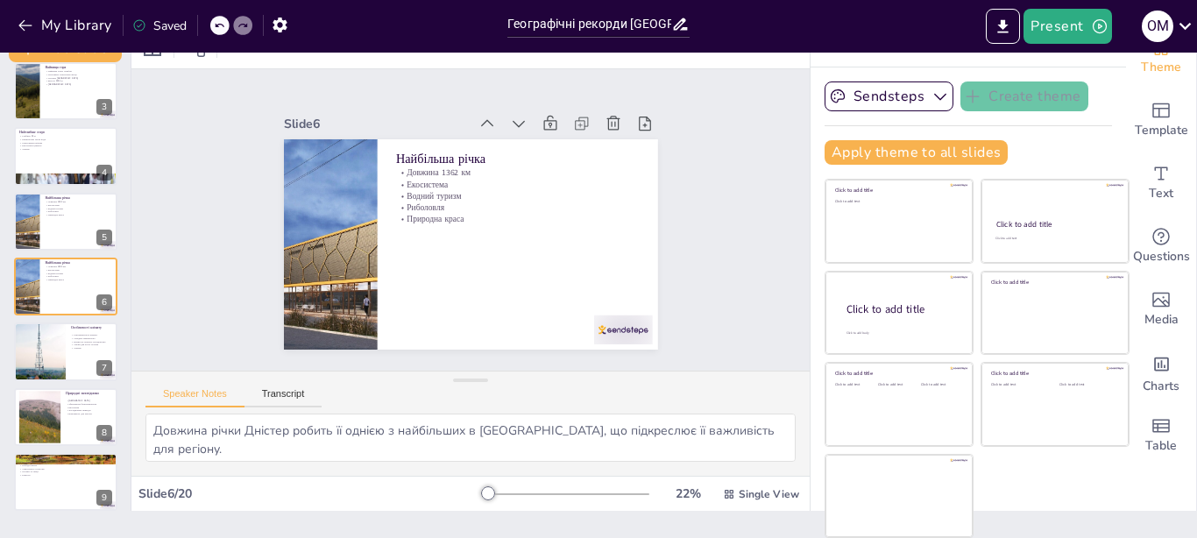
checkbox input "true"
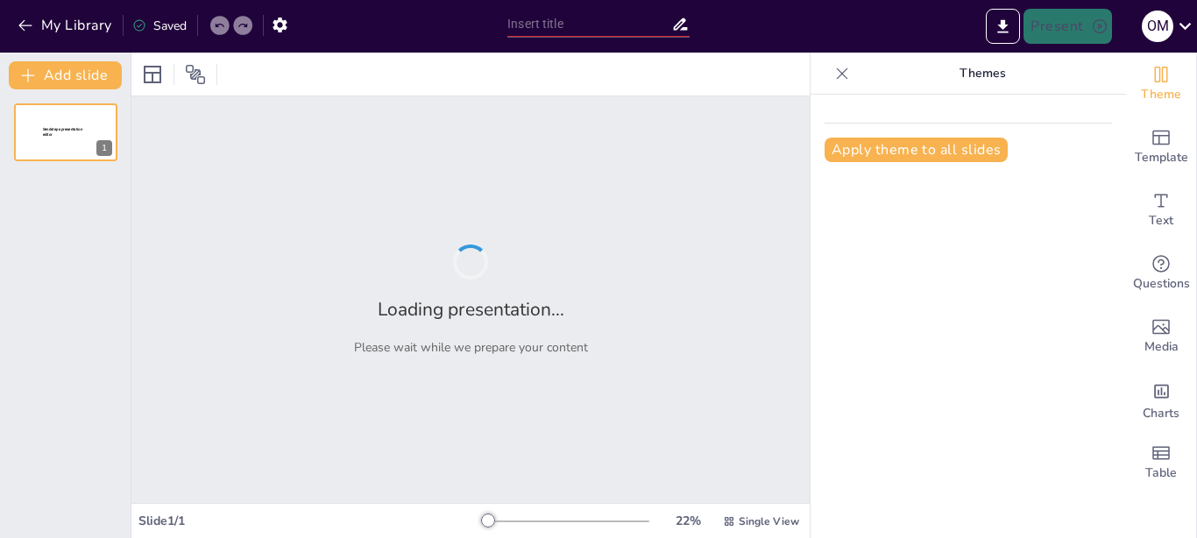
type input "Географічні рекорди [GEOGRAPHIC_DATA]: Відкриття та особливості"
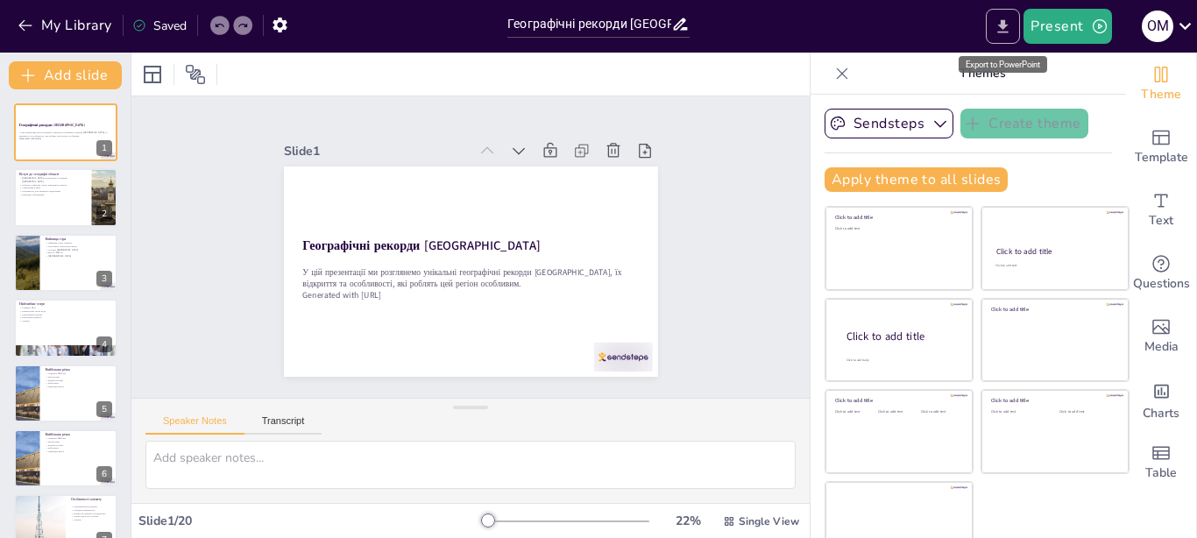
click at [1003, 27] on icon "Export to PowerPoint" at bounding box center [1003, 25] width 11 height 13
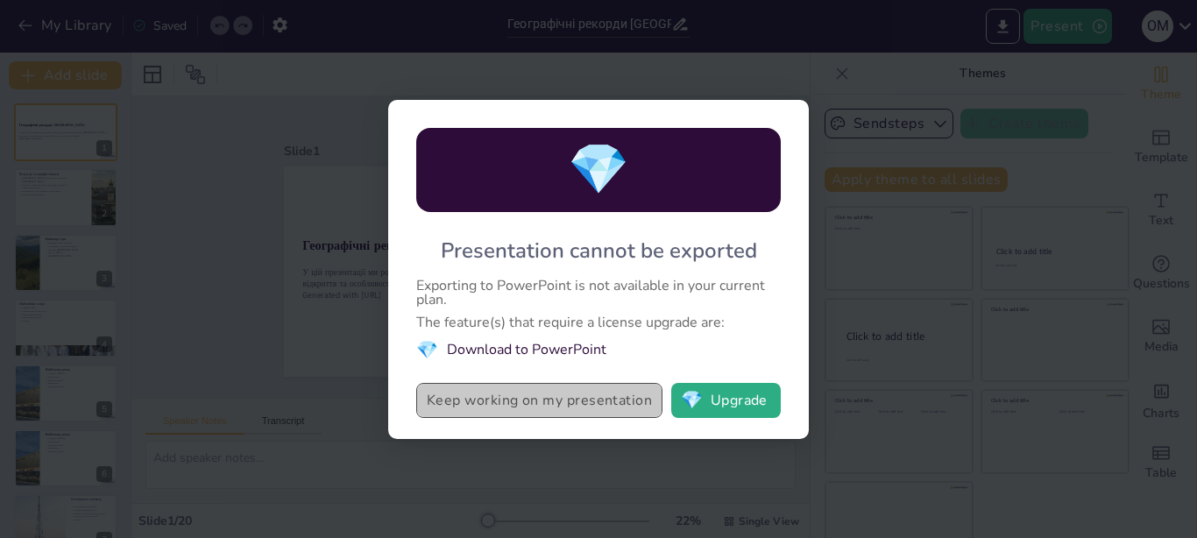
click at [509, 407] on button "Keep working on my presentation" at bounding box center [539, 400] width 246 height 35
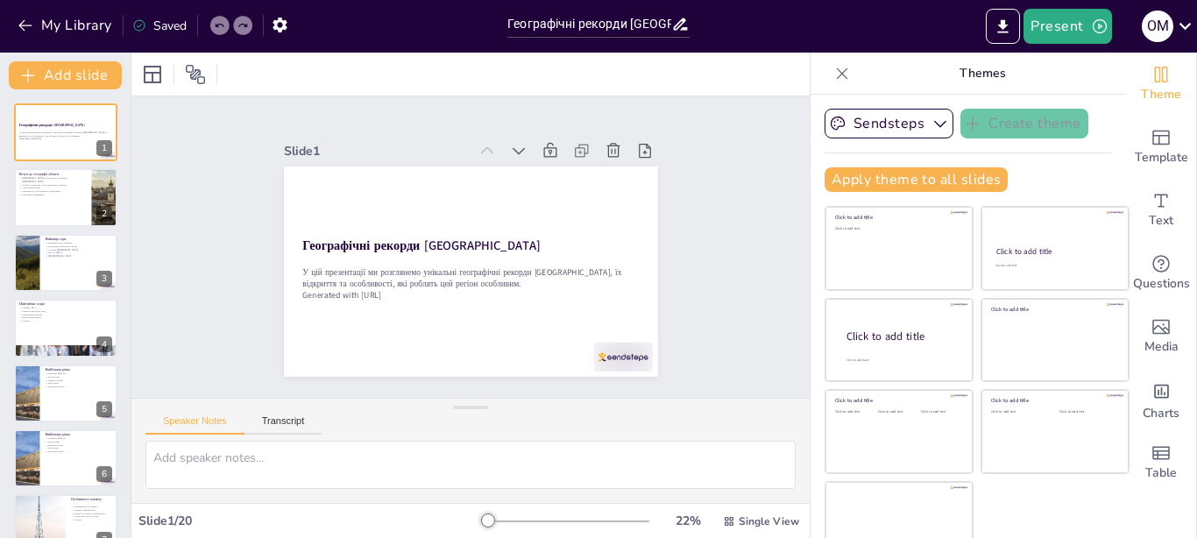
checkbox input "true"
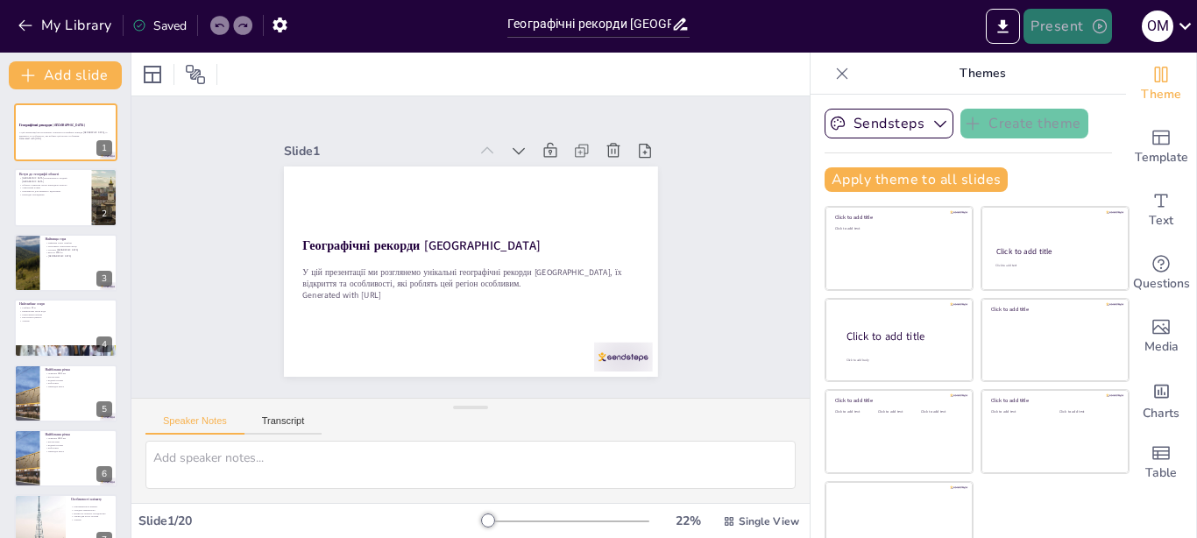
click at [1103, 31] on icon "button" at bounding box center [1100, 27] width 18 height 18
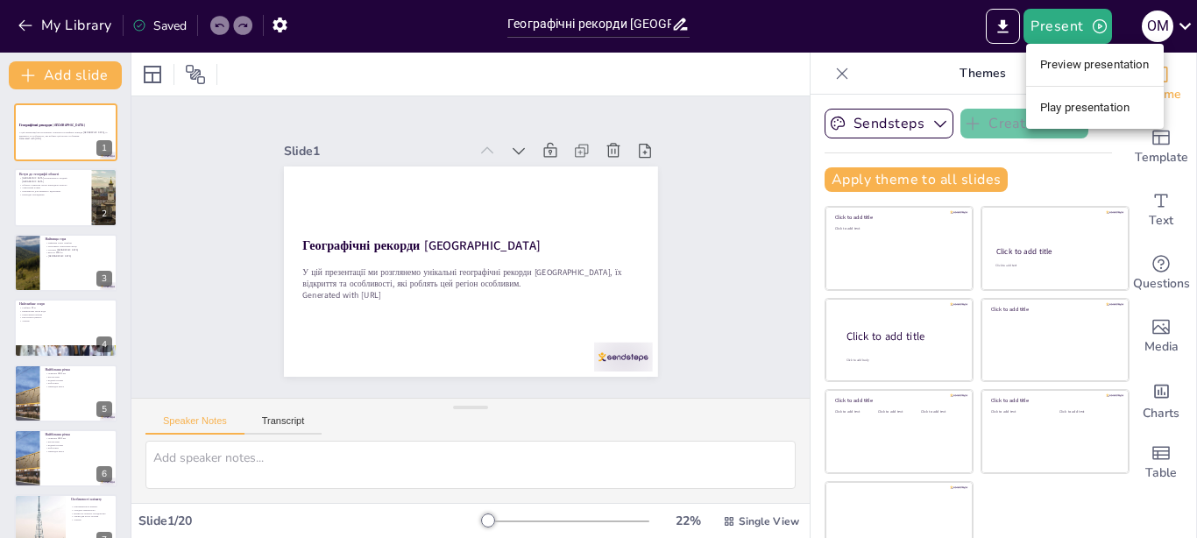
click at [1001, 36] on div at bounding box center [598, 269] width 1197 height 538
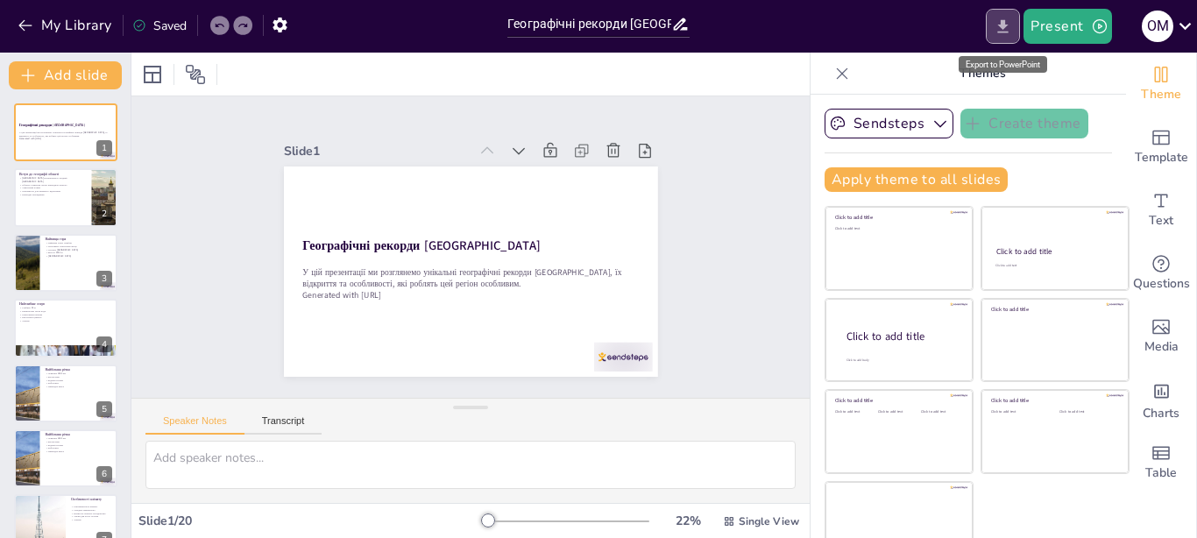
click at [1003, 24] on icon "Export to PowerPoint" at bounding box center [1003, 27] width 18 height 18
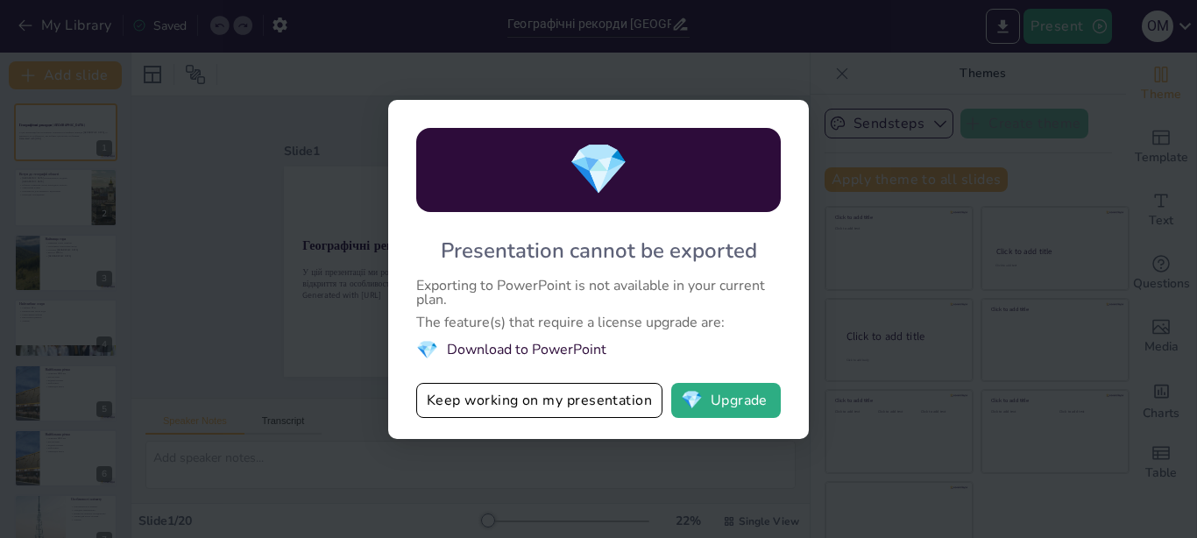
click at [198, 205] on div "💎 Presentation cannot be exported Exporting to PowerPoint is not available in y…" at bounding box center [598, 269] width 1197 height 538
checkbox input "true"
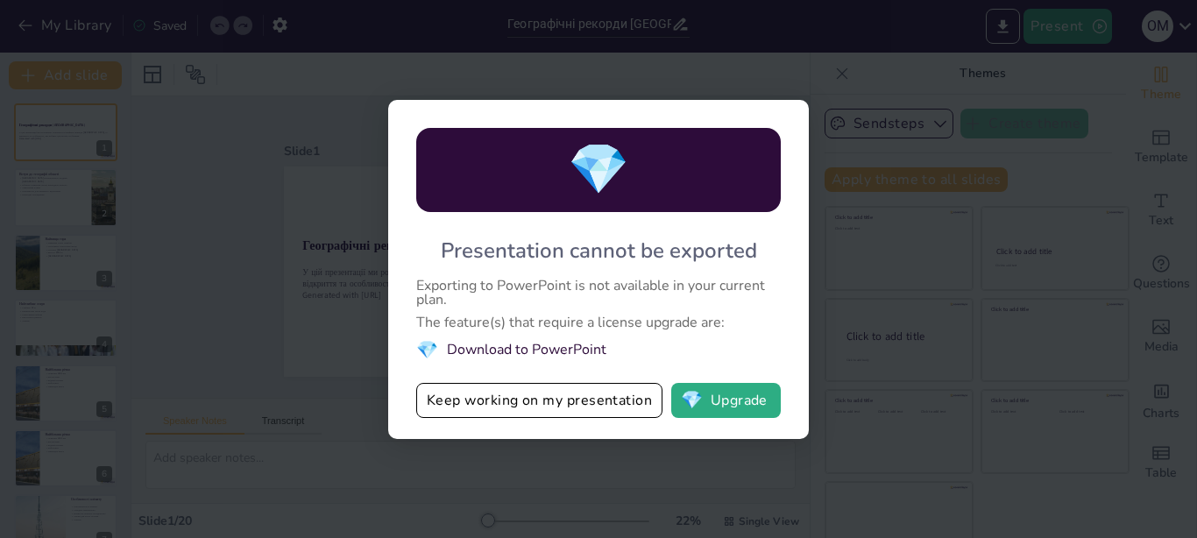
checkbox input "true"
